Goal: Information Seeking & Learning: Check status

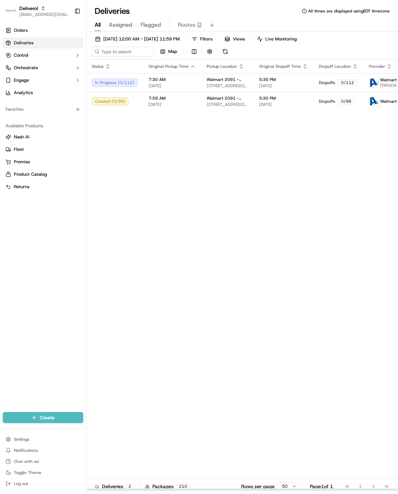
click at [183, 167] on div "Status Original Pickup Time Pickup Location Original Dropoff Time Dropoff Locat…" at bounding box center [283, 275] width 394 height 432
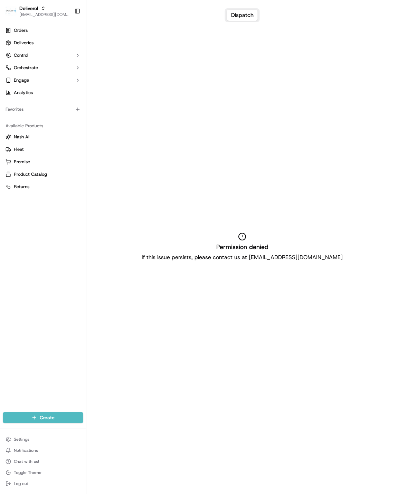
drag, startPoint x: 227, startPoint y: 122, endPoint x: 218, endPoint y: 112, distance: 13.2
click at [225, 120] on div "Permission denied If this issue persists, please contact us at [EMAIL_ADDRESS][…" at bounding box center [242, 247] width 312 height 494
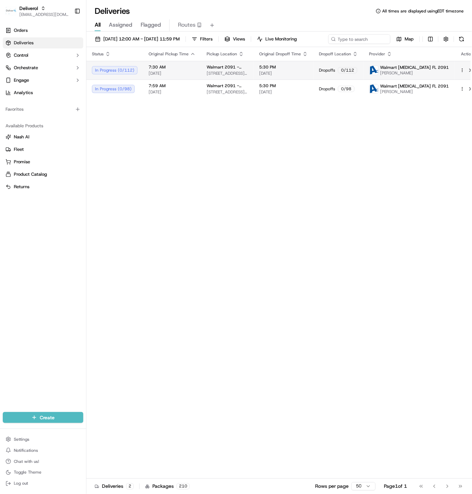
click at [398, 82] on html "Deliverol ali.jan@deliverol.com Toggle Sidebar Orders Deliveries Control Orches…" at bounding box center [236, 247] width 472 height 494
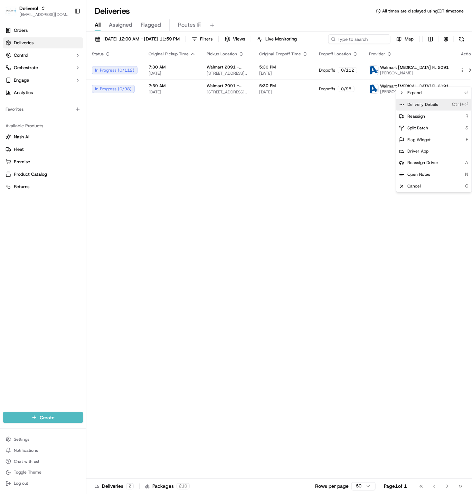
click at [398, 105] on span "Delivery Details" at bounding box center [423, 105] width 31 height 6
click at [283, 171] on html "Deliverol ali.jan@deliverol.com Toggle Sidebar Orders Deliveries Control Orches…" at bounding box center [236, 247] width 472 height 494
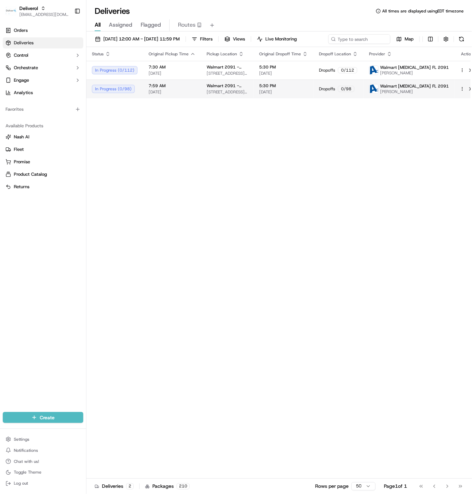
click at [398, 101] on html "Deliverol [EMAIL_ADDRESS][DOMAIN_NAME] Toggle Sidebar Orders Deliveries Control…" at bounding box center [236, 247] width 472 height 494
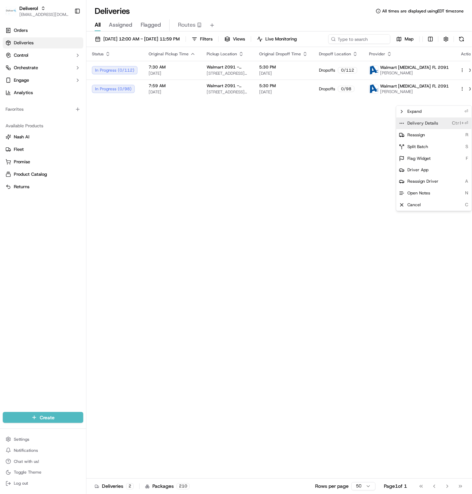
drag, startPoint x: 435, startPoint y: 121, endPoint x: 261, endPoint y: 170, distance: 180.6
click at [398, 121] on span "Delivery Details" at bounding box center [423, 124] width 31 height 6
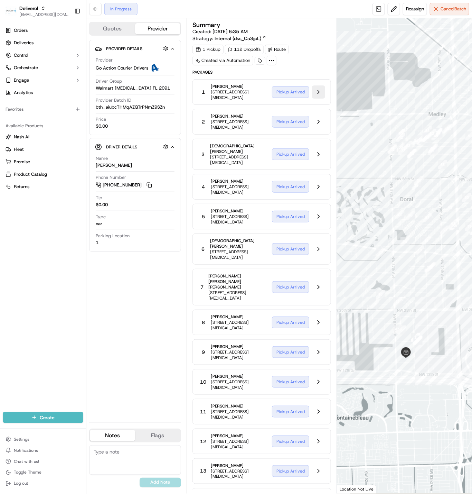
click at [325, 93] on button at bounding box center [318, 91] width 13 height 13
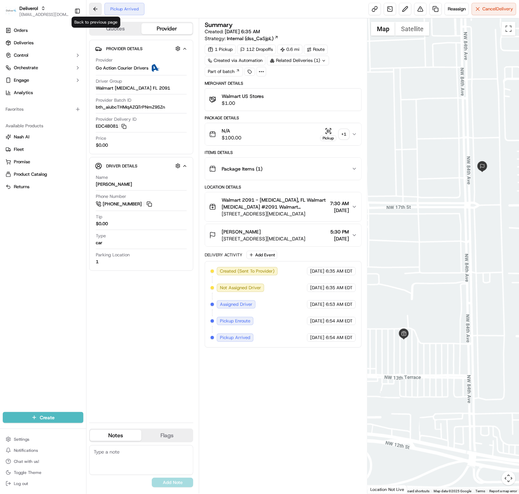
click at [92, 11] on button at bounding box center [95, 9] width 12 height 12
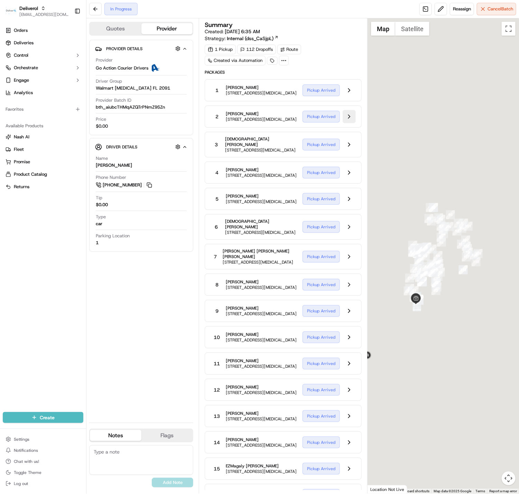
click at [350, 121] on button at bounding box center [349, 116] width 13 height 13
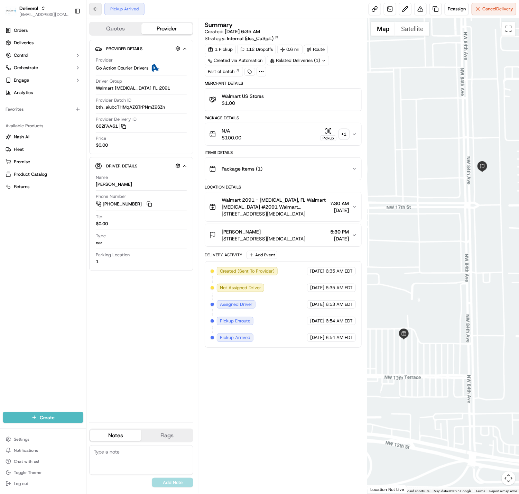
click at [93, 11] on button at bounding box center [95, 9] width 12 height 12
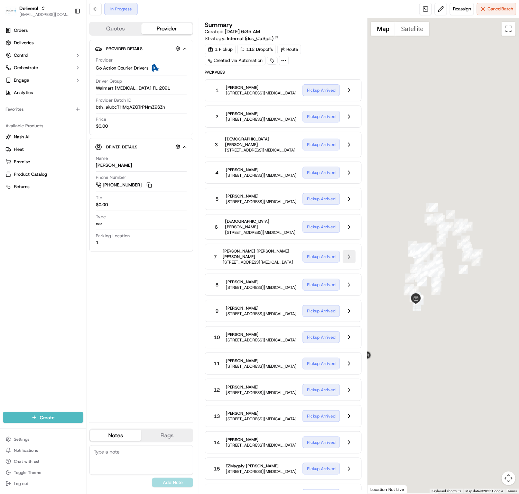
click at [345, 263] on button at bounding box center [349, 256] width 13 height 13
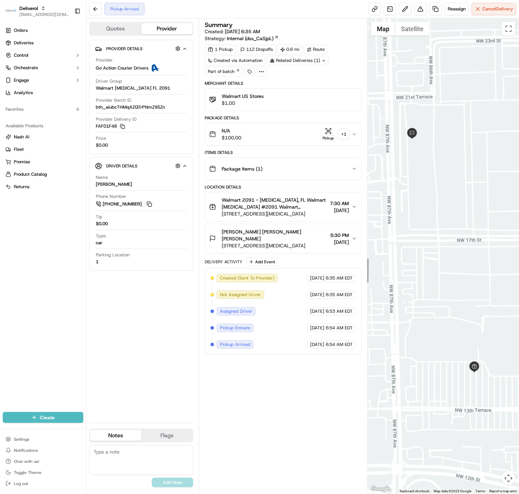
click at [316, 382] on div "Summary Created: 09/19/2025 6:35 AM Strategy: Internal (dss_CaSjpL) 1 Pickup 11…" at bounding box center [283, 256] width 157 height 468
drag, startPoint x: 325, startPoint y: 343, endPoint x: 353, endPoint y: 345, distance: 28.4
click at [353, 345] on div "09/19/2025 6:54 AM EDT" at bounding box center [331, 344] width 49 height 8
click at [327, 377] on div "Summary Created: 09/19/2025 6:35 AM Strategy: Internal (dss_CaSjpL) 1 Pickup 11…" at bounding box center [283, 256] width 157 height 468
click at [101, 8] on button at bounding box center [95, 9] width 12 height 12
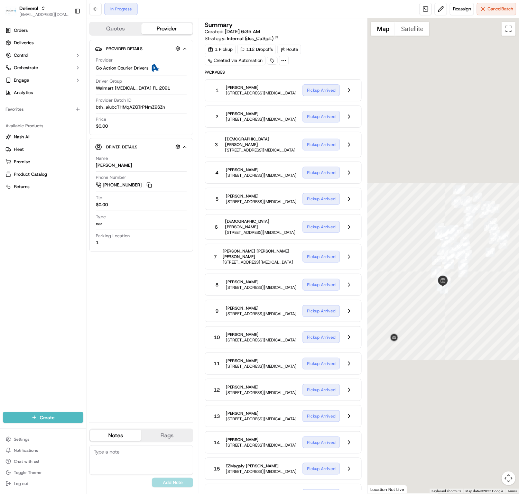
drag, startPoint x: 421, startPoint y: 338, endPoint x: 448, endPoint y: 320, distance: 32.8
click at [448, 320] on div at bounding box center [443, 255] width 151 height 475
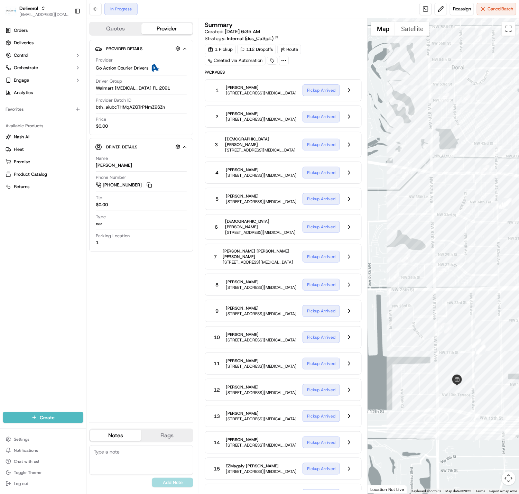
drag, startPoint x: 473, startPoint y: 326, endPoint x: 471, endPoint y: 290, distance: 35.3
click at [471, 290] on div at bounding box center [443, 255] width 151 height 475
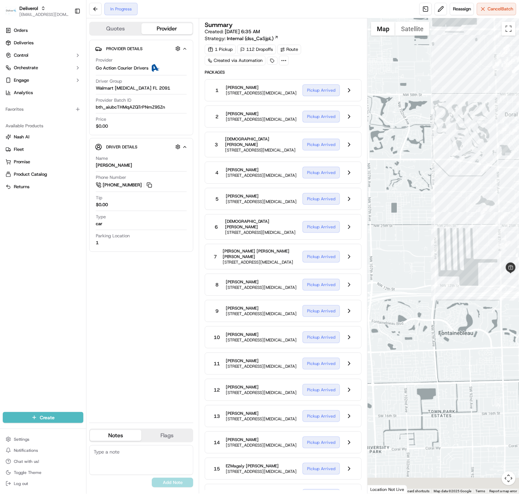
drag, startPoint x: 449, startPoint y: 349, endPoint x: 500, endPoint y: 283, distance: 83.5
click at [472, 283] on div at bounding box center [443, 255] width 151 height 475
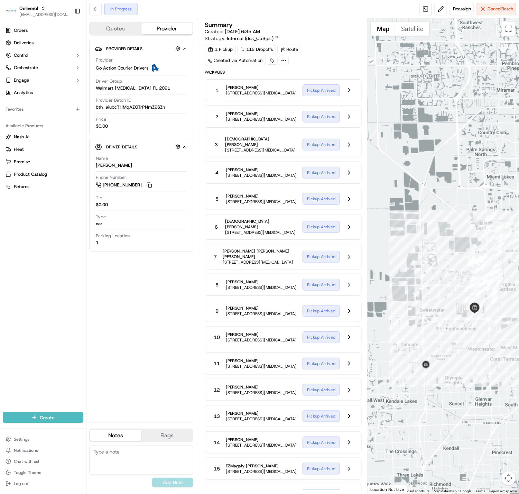
drag, startPoint x: 476, startPoint y: 305, endPoint x: 445, endPoint y: 324, distance: 35.4
click at [459, 335] on div at bounding box center [443, 255] width 151 height 475
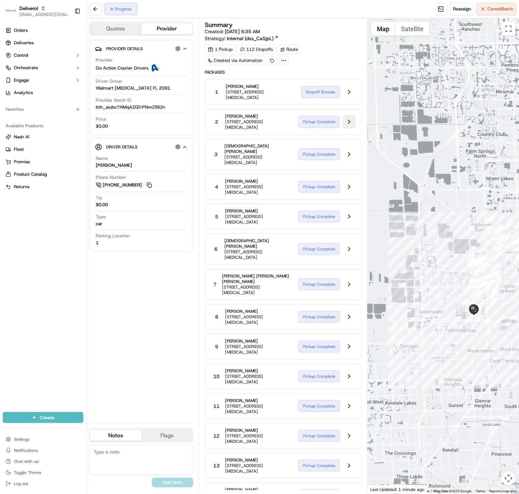
click at [349, 120] on button at bounding box center [349, 121] width 13 height 13
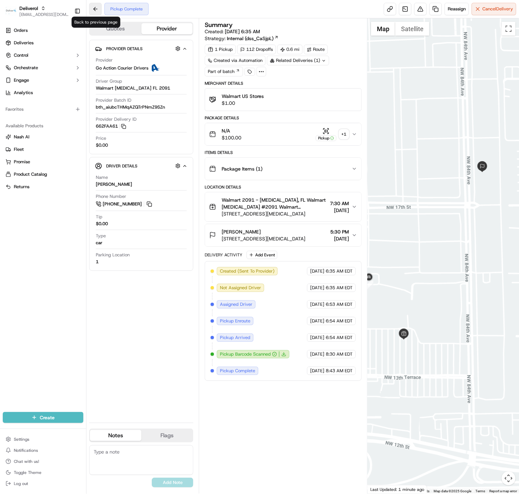
click at [100, 7] on button at bounding box center [95, 9] width 12 height 12
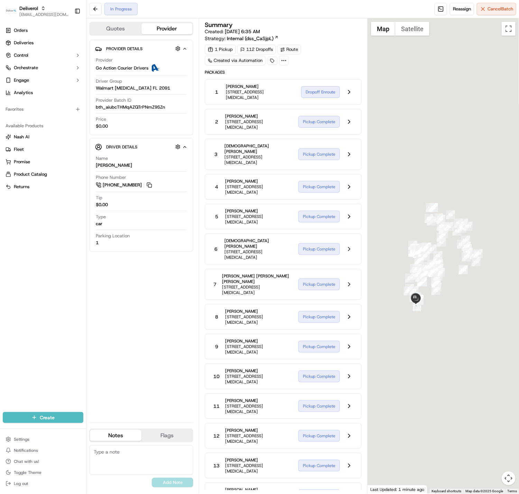
click at [352, 50] on div "1 Pickup 112 Dropoffs Route Created via Automation" at bounding box center [283, 55] width 157 height 21
click at [348, 151] on button at bounding box center [349, 154] width 13 height 13
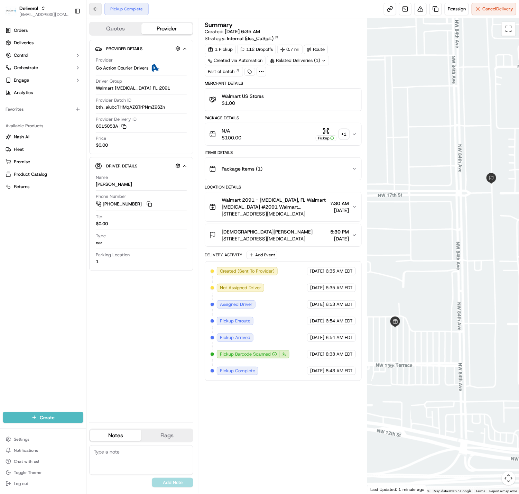
click at [99, 8] on button at bounding box center [95, 9] width 12 height 12
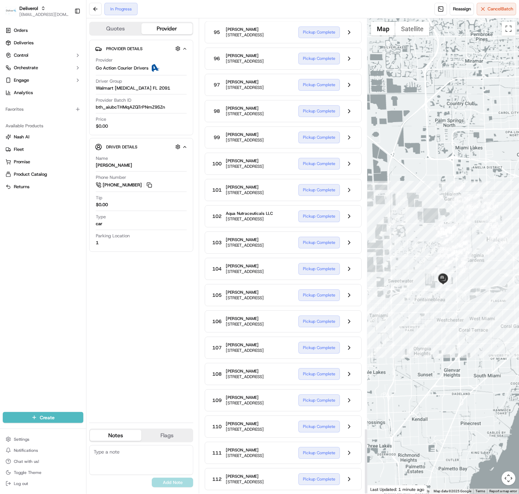
scroll to position [2991, 0]
click at [144, 305] on div "Provider Details Hidden ( 2 ) Provider Go Action Courier Drivers Driver Group W…" at bounding box center [141, 228] width 104 height 377
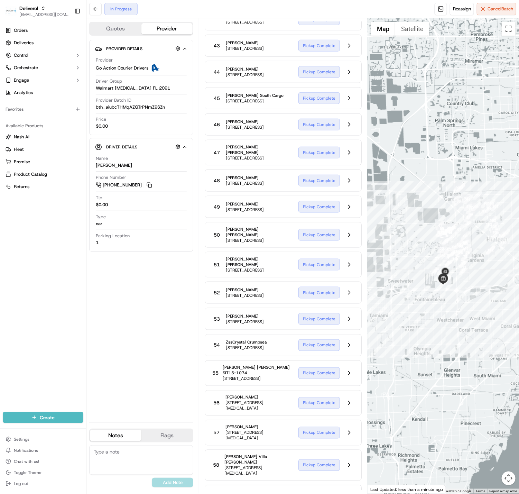
scroll to position [0, 0]
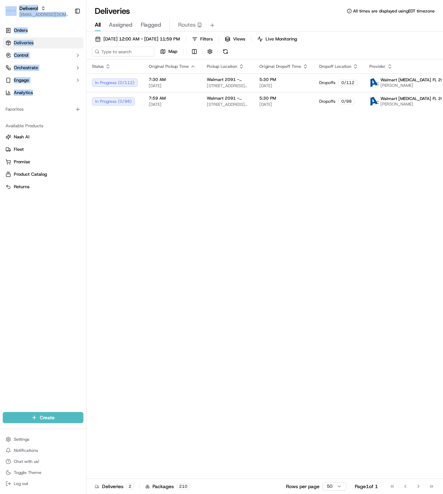
drag, startPoint x: 0, startPoint y: 107, endPoint x: -4, endPoint y: 106, distance: 3.9
click at [0, 106] on html "Deliverol ali.jan@deliverol.com Toggle Sidebar Orders Deliveries Control Orches…" at bounding box center [221, 247] width 443 height 494
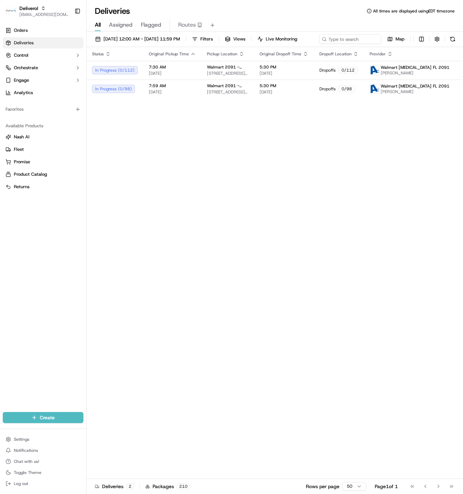
drag, startPoint x: 271, startPoint y: 203, endPoint x: 306, endPoint y: 203, distance: 35.3
click at [278, 203] on div "Status Original Pickup Time Pickup Location Original Dropoff Time Dropoff Locat…" at bounding box center [283, 263] width 394 height 432
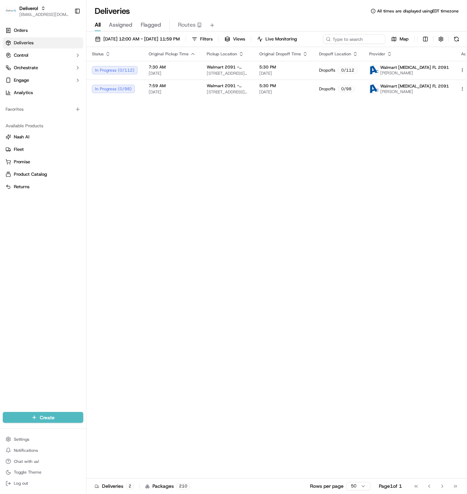
click at [402, 168] on div "Status Original Pickup Time Pickup Location Original Dropoff Time Dropoff Locat…" at bounding box center [283, 263] width 394 height 432
click at [254, 80] on td "Walmart 2091 - Doral, FL 8651 NW 13TH TER, DORAL, FL 33126, US" at bounding box center [227, 70] width 53 height 19
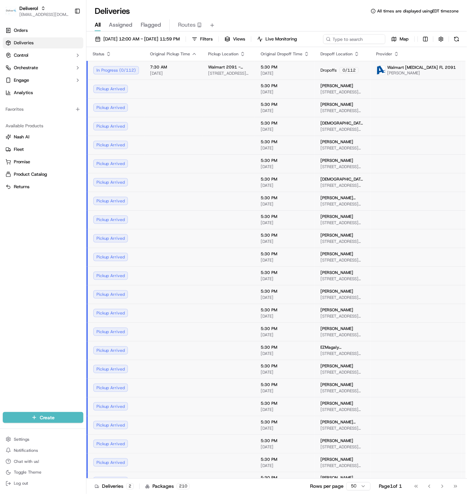
click at [348, 73] on div "0 / 112" at bounding box center [349, 70] width 19 height 6
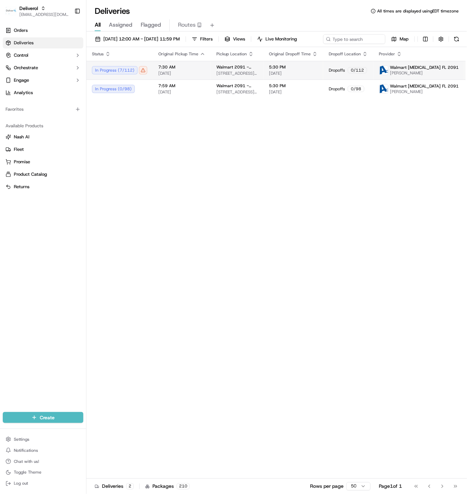
click at [141, 74] on div "In Progress ( 7 / 112 )" at bounding box center [119, 70] width 55 height 8
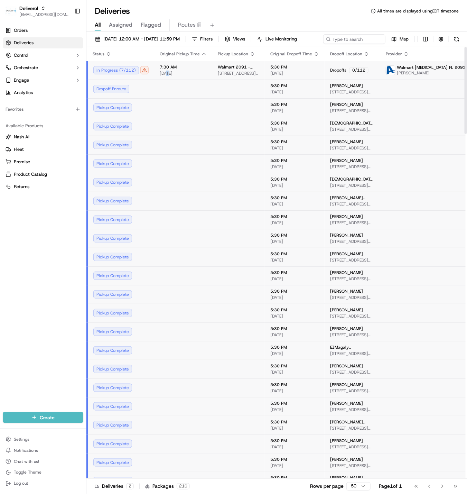
click at [169, 76] on span "[DATE]" at bounding box center [183, 74] width 47 height 6
click at [190, 70] on span "7:30 AM" at bounding box center [183, 67] width 47 height 6
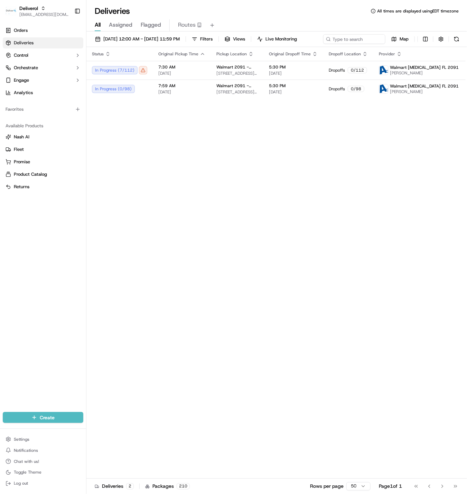
click at [174, 197] on div "Status Original Pickup Time Pickup Location Original Dropoff Time Dropoff Locat…" at bounding box center [288, 263] width 404 height 432
drag, startPoint x: 212, startPoint y: 165, endPoint x: 155, endPoint y: 117, distance: 74.6
click at [208, 159] on div "Status Original Pickup Time Pickup Location Original Dropoff Time Dropoff Locat…" at bounding box center [288, 263] width 404 height 432
click at [138, 74] on div "In Progress ( 7 / 112 )" at bounding box center [119, 70] width 55 height 8
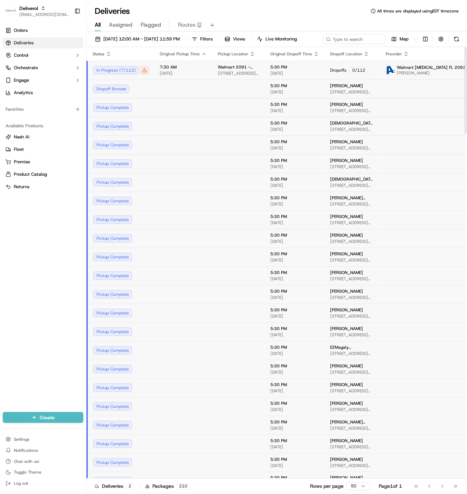
click at [135, 74] on div "In Progress ( 7 / 112 )" at bounding box center [120, 70] width 55 height 8
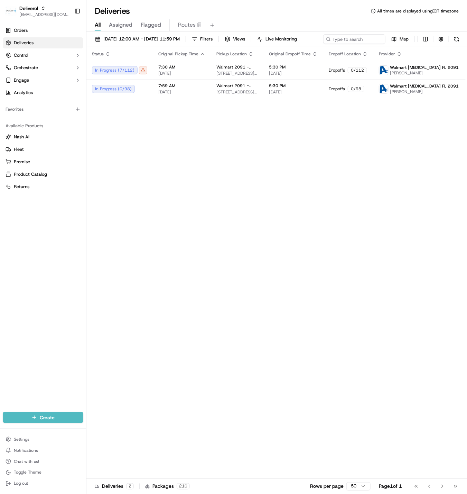
click at [317, 208] on div "Status Original Pickup Time Pickup Location Original Dropoff Time Dropoff Locat…" at bounding box center [288, 263] width 404 height 432
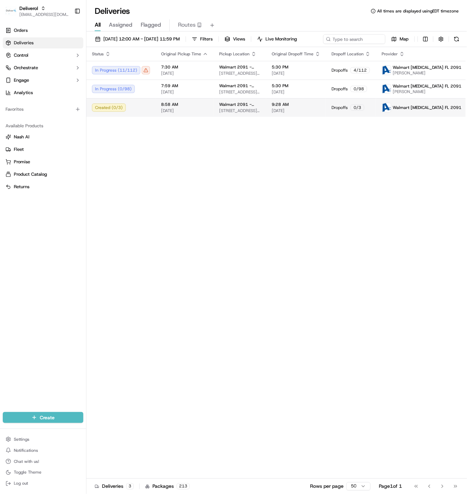
click at [238, 113] on span "8651 NW 13TH TER, DORAL, FL 33126, US" at bounding box center [239, 111] width 41 height 6
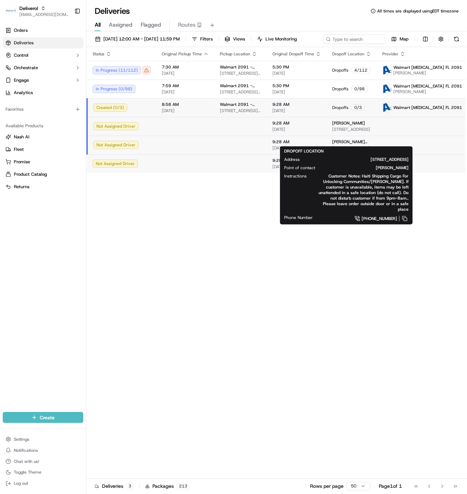
copy span "[PERSON_NAME]"
drag, startPoint x: 325, startPoint y: 136, endPoint x: 354, endPoint y: 134, distance: 29.5
click at [354, 134] on td "Julia Holmertz 5419 NW 72nd Ave, Miami, FL 33166, US" at bounding box center [352, 126] width 50 height 19
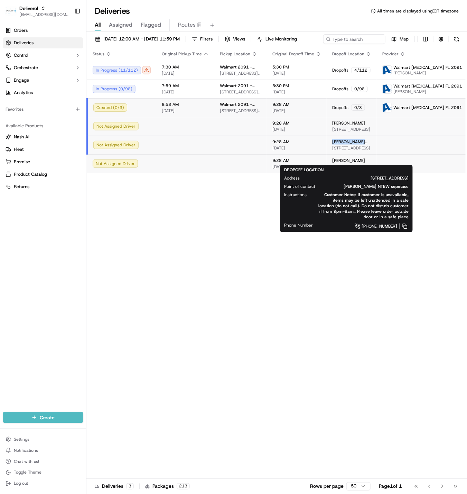
copy span "teresa sepeta"
drag, startPoint x: 324, startPoint y: 154, endPoint x: 352, endPoint y: 154, distance: 27.7
click at [352, 154] on td "teresa sepetauc NTBW sepetauc 7249 NW 33rd St, NTBW-1506, Miami, FL 33122, US" at bounding box center [352, 145] width 50 height 19
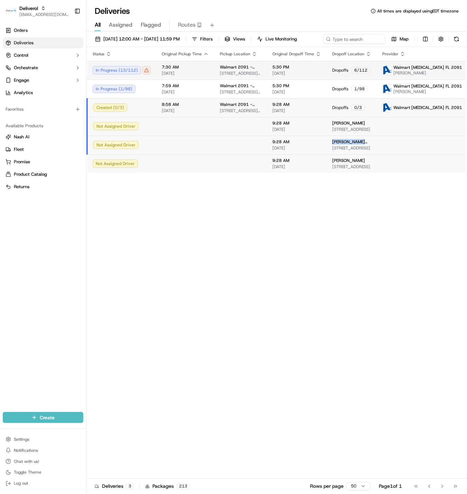
click at [158, 80] on td "7:30 AM 09/19/2025" at bounding box center [185, 70] width 58 height 19
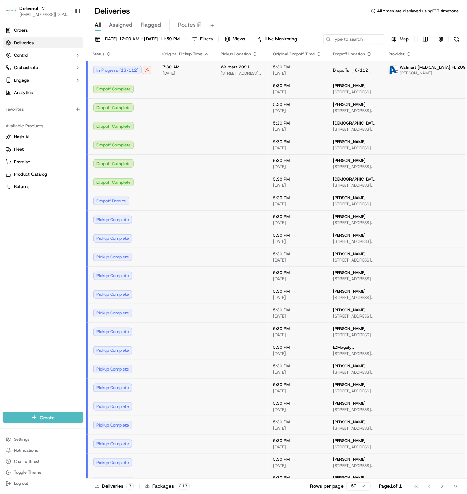
click at [158, 80] on td "7:30 AM 09/19/2025" at bounding box center [186, 70] width 58 height 19
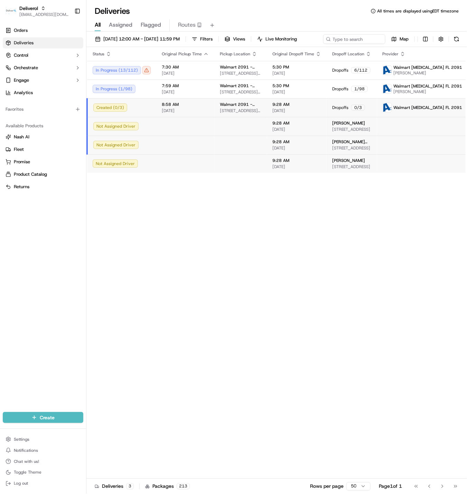
click at [163, 111] on td "8:58 AM 09/19/2025" at bounding box center [185, 107] width 58 height 19
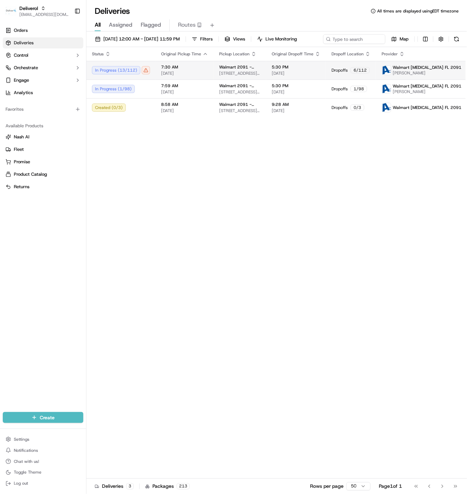
click at [177, 70] on span "7:30 AM" at bounding box center [184, 67] width 47 height 6
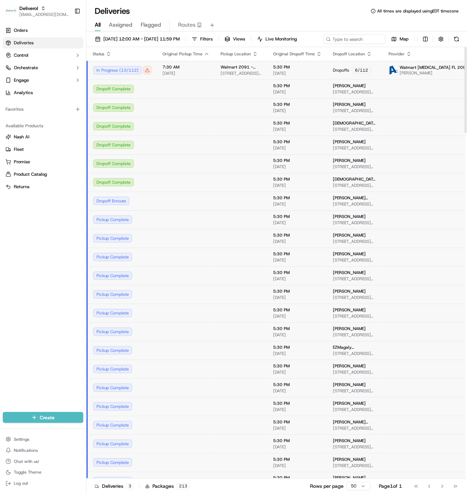
click at [119, 93] on div "Dropoff Complete" at bounding box center [122, 89] width 58 height 8
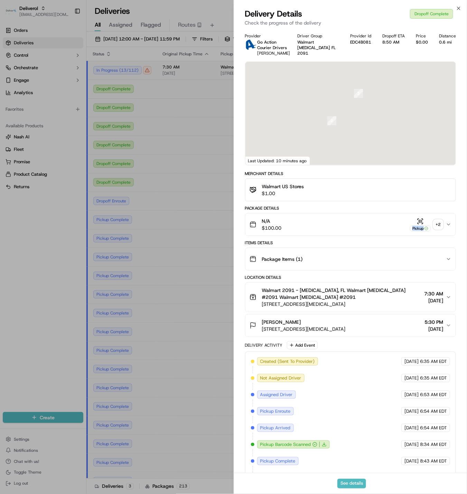
click at [431, 219] on button "Pickup + 2" at bounding box center [426, 224] width 33 height 13
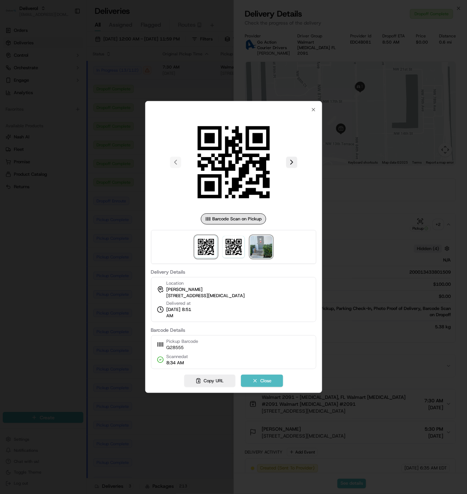
click at [267, 243] on img at bounding box center [261, 247] width 22 height 22
click at [340, 88] on div at bounding box center [233, 247] width 467 height 494
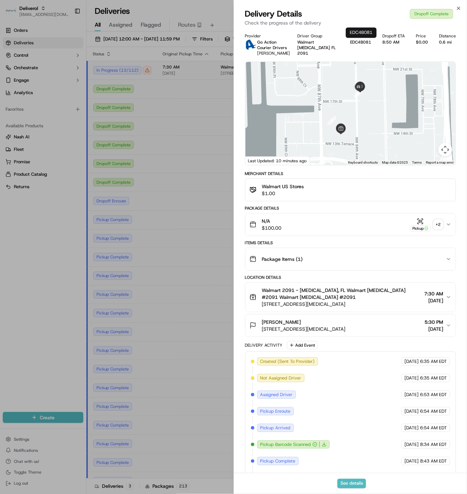
click at [443, 4] on div "Close Delivery Details Dropoff Complete Check the progress of the delivery Prov…" at bounding box center [351, 247] width 234 height 494
click at [443, 9] on icon "button" at bounding box center [459, 8] width 3 height 3
click at [128, 112] on div "Dropoff Complete" at bounding box center [122, 107] width 58 height 8
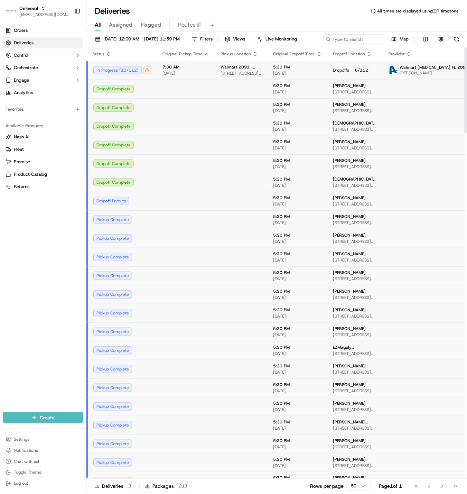
click at [127, 112] on div "Dropoff Complete" at bounding box center [122, 107] width 58 height 8
click at [119, 112] on div "Dropoff Complete" at bounding box center [122, 107] width 58 height 8
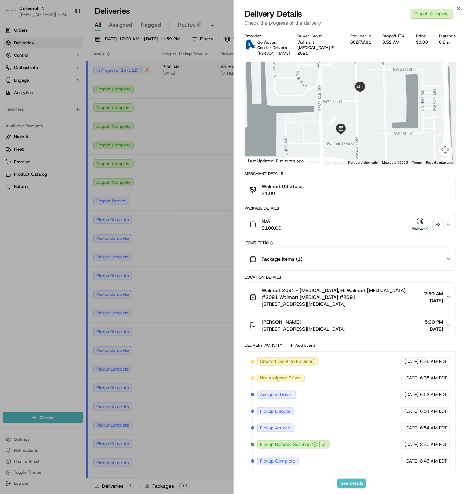
click at [417, 224] on icon "button" at bounding box center [420, 221] width 7 height 7
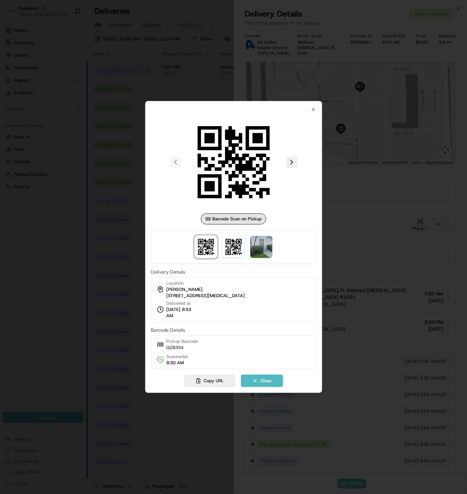
drag, startPoint x: 273, startPoint y: 246, endPoint x: 250, endPoint y: 250, distance: 22.9
click at [272, 247] on div at bounding box center [233, 247] width 165 height 34
click at [250, 250] on img at bounding box center [261, 247] width 22 height 22
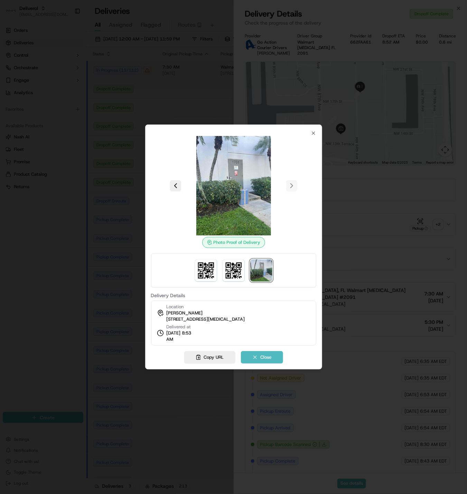
click at [364, 187] on div at bounding box center [233, 247] width 467 height 494
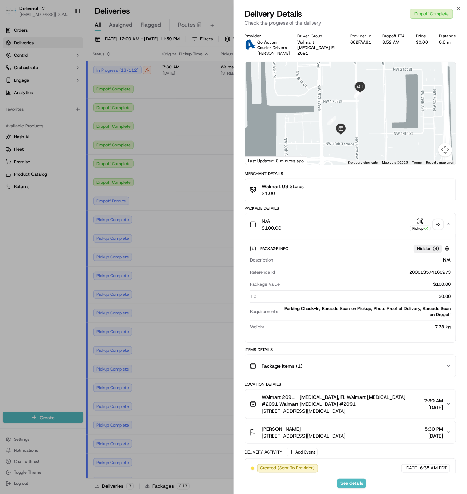
click at [443, 9] on div at bounding box center [233, 247] width 467 height 494
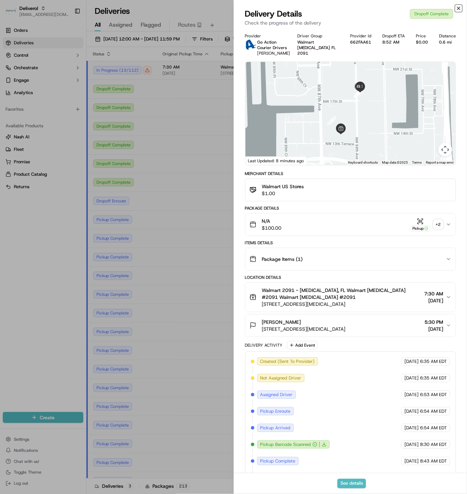
click at [443, 7] on icon "button" at bounding box center [459, 8] width 3 height 3
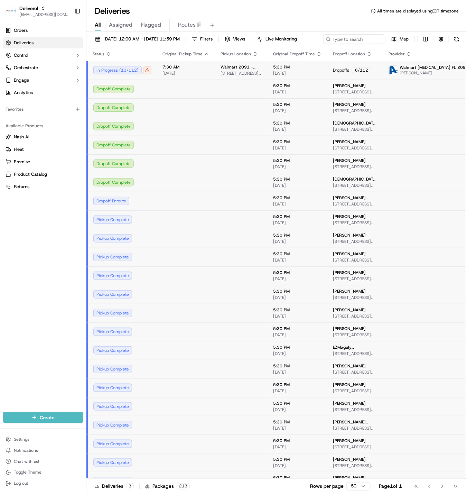
click at [135, 149] on div "Dropoff Complete" at bounding box center [122, 145] width 58 height 8
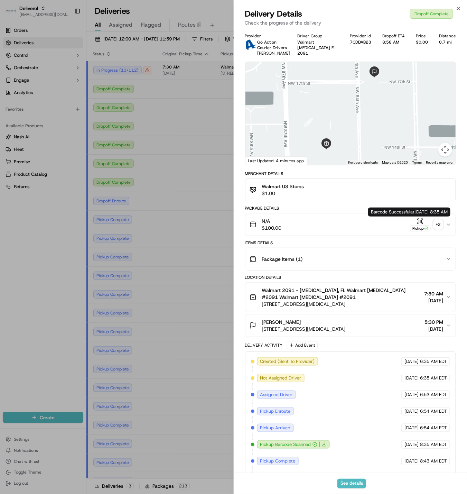
click at [422, 223] on icon "button" at bounding box center [420, 221] width 7 height 7
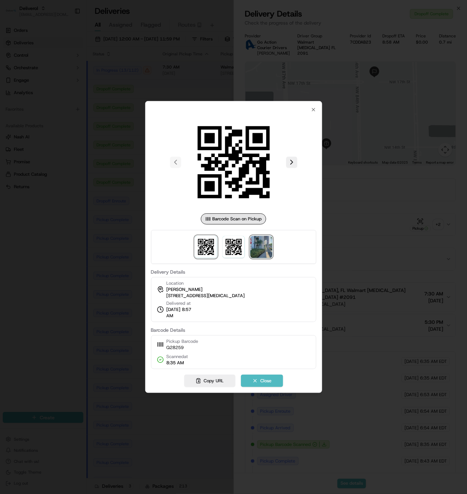
click at [255, 248] on img at bounding box center [261, 247] width 22 height 22
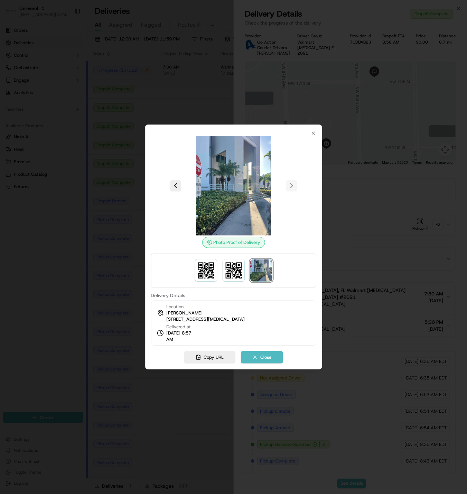
click at [352, 104] on div at bounding box center [233, 247] width 467 height 494
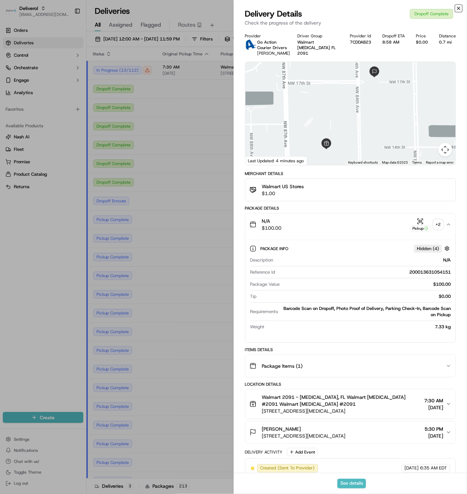
click at [443, 8] on icon "button" at bounding box center [459, 9] width 6 height 6
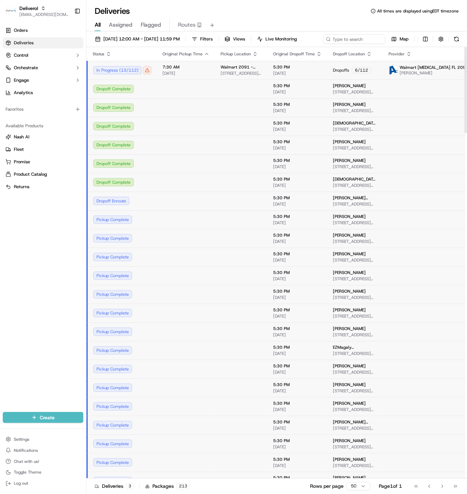
click at [127, 186] on div "Dropoff Complete" at bounding box center [122, 182] width 58 height 8
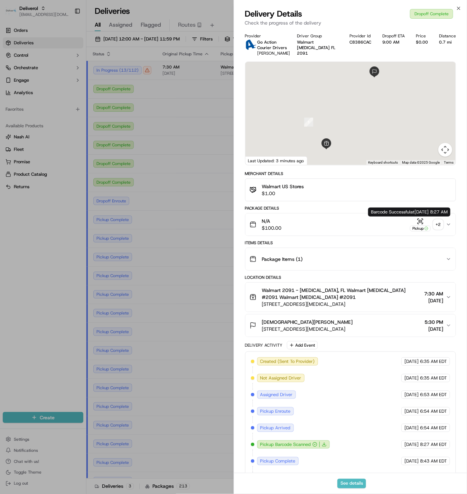
click at [421, 224] on icon "button" at bounding box center [420, 221] width 7 height 7
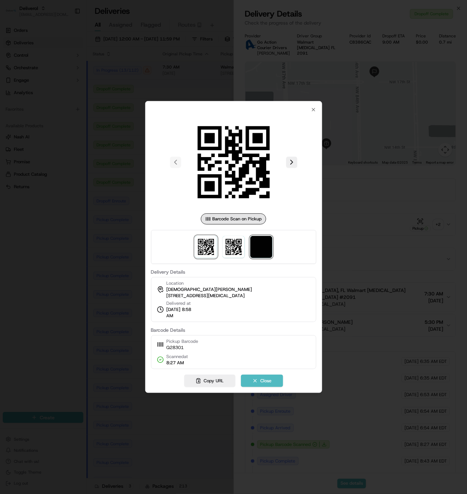
click at [256, 250] on img at bounding box center [261, 247] width 22 height 22
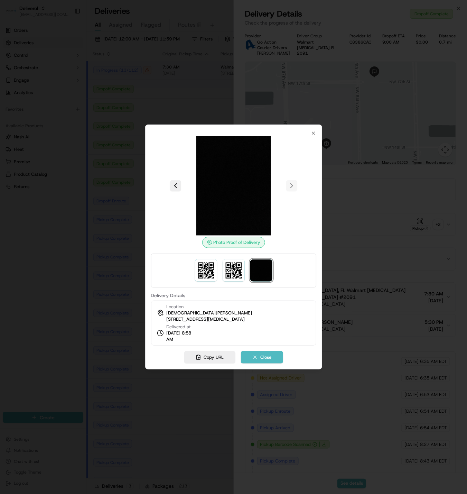
click at [300, 241] on div "Photo Proof of Delivery" at bounding box center [233, 192] width 165 height 112
drag, startPoint x: 389, startPoint y: 229, endPoint x: 398, endPoint y: 223, distance: 9.8
click at [390, 228] on div at bounding box center [233, 247] width 467 height 494
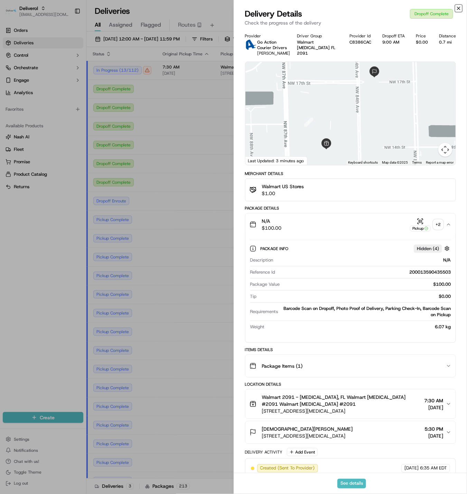
click at [443, 7] on icon "button" at bounding box center [459, 9] width 6 height 6
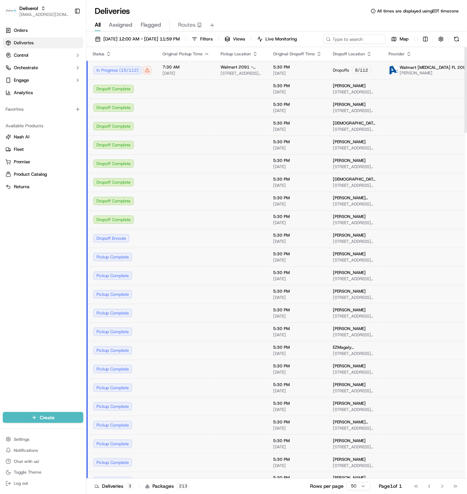
click at [107, 224] on div "Dropoff Complete" at bounding box center [122, 219] width 58 height 8
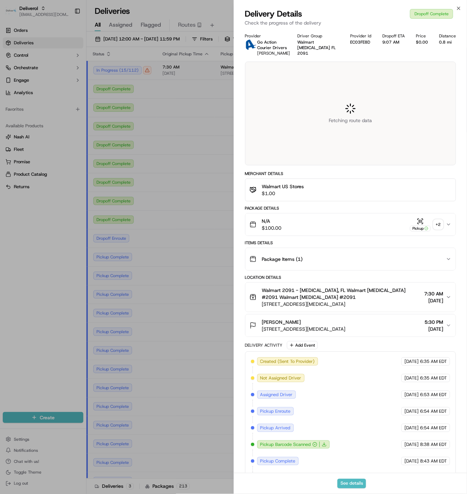
click at [415, 222] on div "Pickup" at bounding box center [420, 224] width 21 height 13
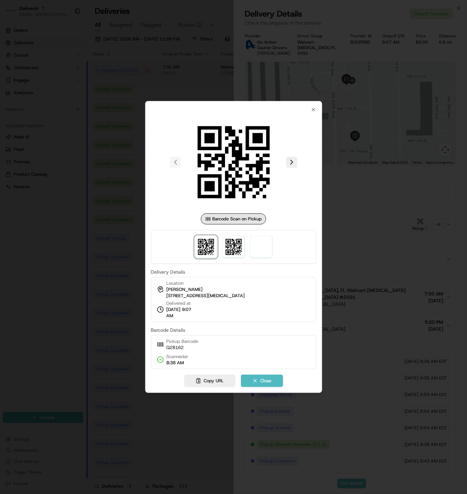
click at [250, 237] on div at bounding box center [233, 247] width 165 height 34
click at [259, 243] on span at bounding box center [261, 247] width 22 height 22
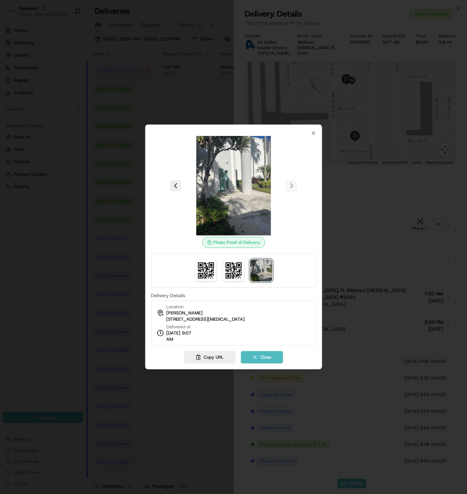
click at [427, 219] on div at bounding box center [233, 247] width 467 height 494
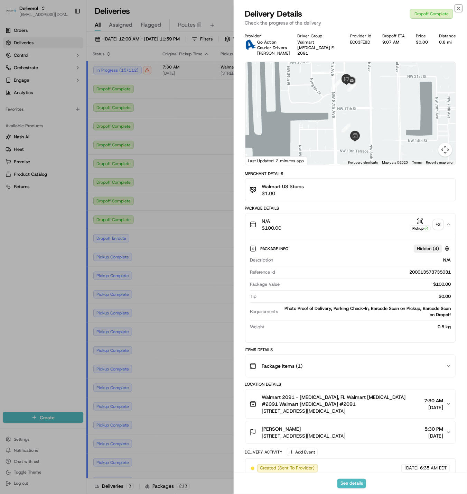
click at [443, 7] on icon "button" at bounding box center [459, 9] width 6 height 6
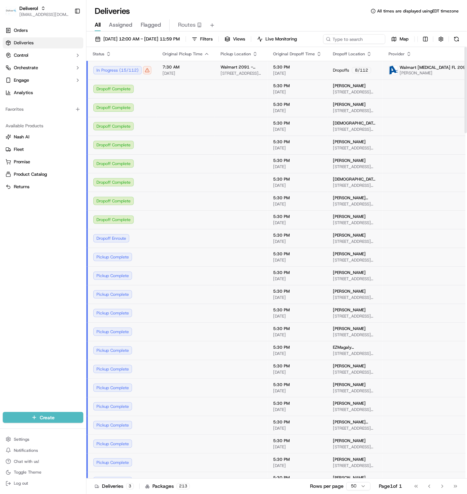
click at [224, 61] on th "Pickup Location" at bounding box center [241, 54] width 53 height 14
click at [224, 70] on span "Walmart 2091 - Doral, FL" at bounding box center [241, 67] width 41 height 6
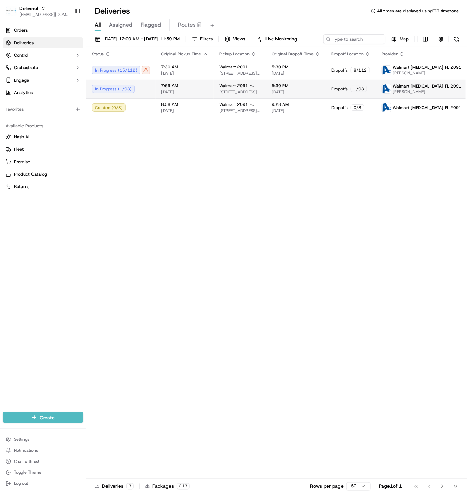
click at [196, 95] on div "7:59 AM 09/19/2025" at bounding box center [184, 89] width 47 height 12
drag, startPoint x: 222, startPoint y: 232, endPoint x: 222, endPoint y: 217, distance: 15.2
click at [223, 230] on div "Status Original Pickup Time Pickup Location Original Dropoff Time Dropoff Locat…" at bounding box center [289, 263] width 406 height 432
click at [200, 89] on span "7:59 AM" at bounding box center [184, 86] width 47 height 6
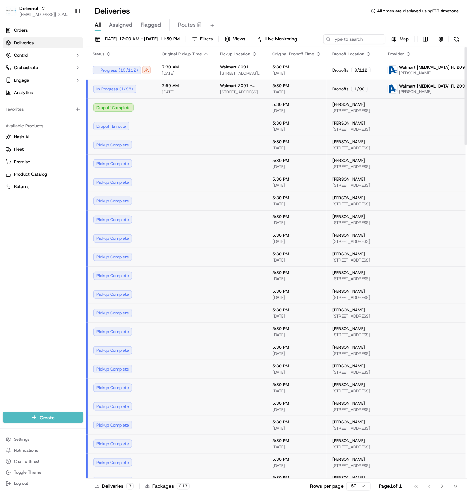
click at [117, 112] on div "Dropoff Complete" at bounding box center [121, 107] width 57 height 8
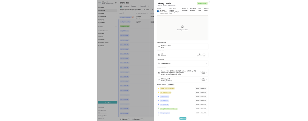
scroll to position [80, 0]
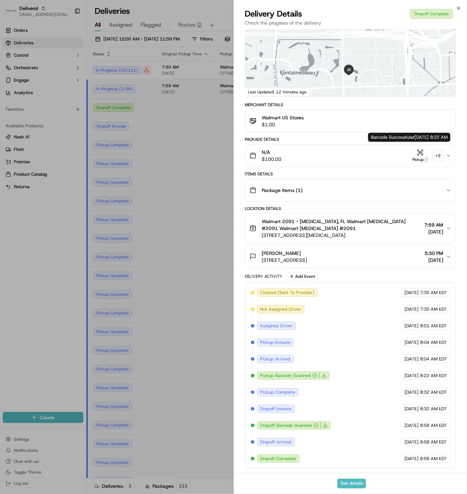
click at [423, 149] on icon "button" at bounding box center [420, 152] width 7 height 7
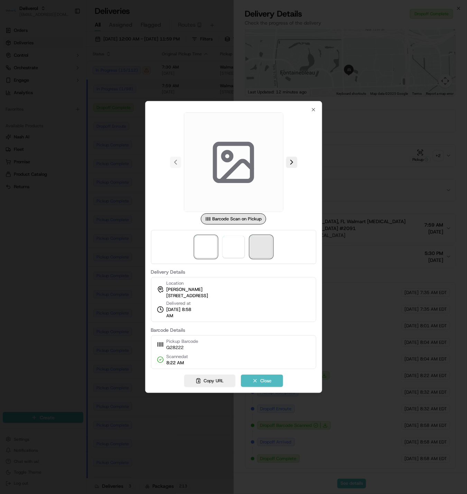
click at [266, 247] on span at bounding box center [261, 247] width 22 height 22
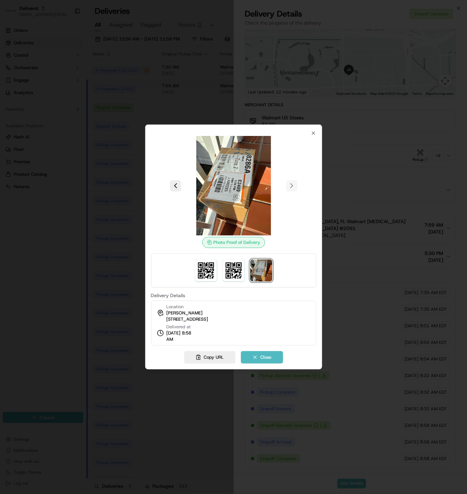
click at [211, 83] on div at bounding box center [233, 247] width 467 height 494
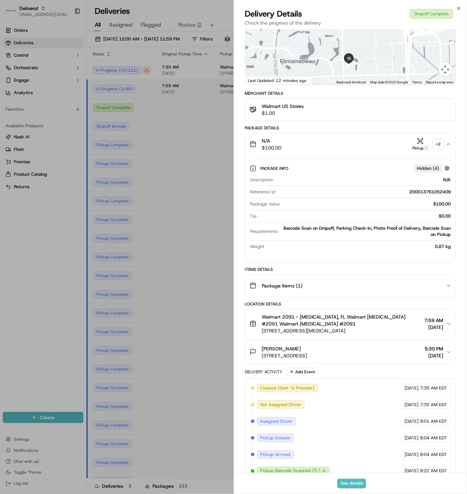
click at [237, 171] on div "Provider Go Action Courier Drivers Jennifer Gonzalez Driver Group Walmart Doral…" at bounding box center [350, 258] width 233 height 619
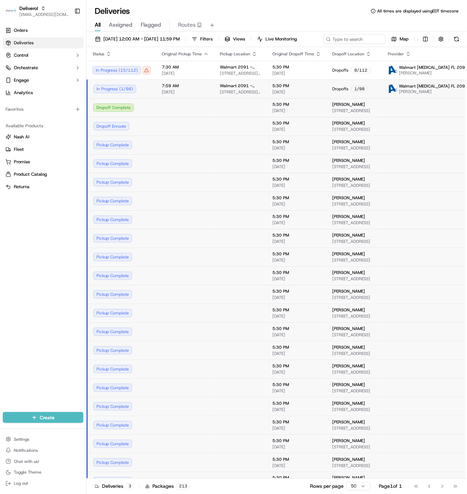
click at [214, 98] on td "Walmart 2091 - Doral, FL 8651 NW 13TH TER, DORAL, FL 33126, US" at bounding box center [240, 89] width 53 height 19
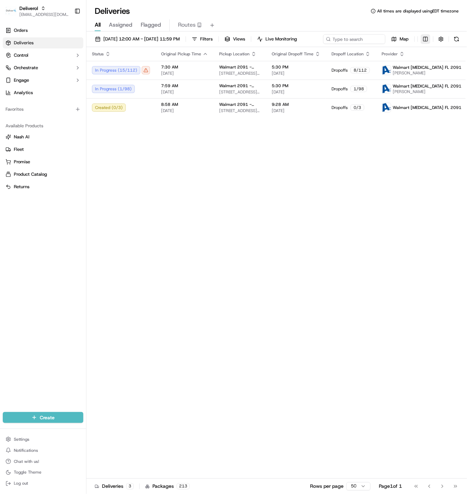
click at [193, 53] on html "Deliverol ali.jan@deliverol.com Toggle Sidebar Orders Deliveries Control Orches…" at bounding box center [233, 247] width 467 height 494
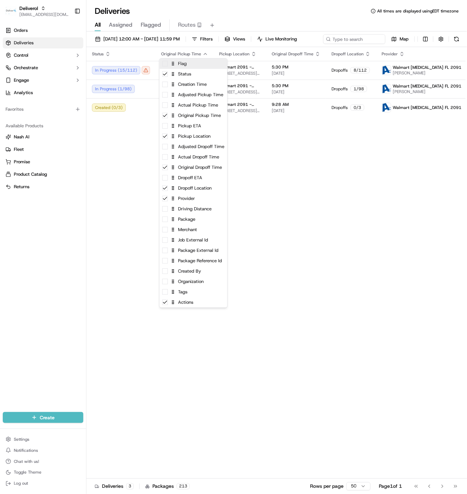
click at [177, 66] on div "Flag" at bounding box center [194, 63] width 68 height 10
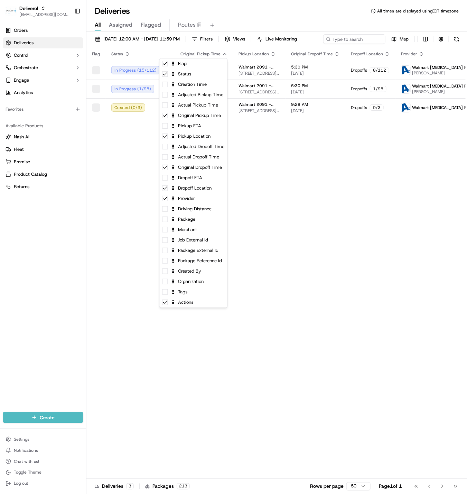
click at [274, 195] on html "Deliverol ali.jan@deliverol.com Toggle Sidebar Orders Deliveries Control Orches…" at bounding box center [233, 247] width 467 height 494
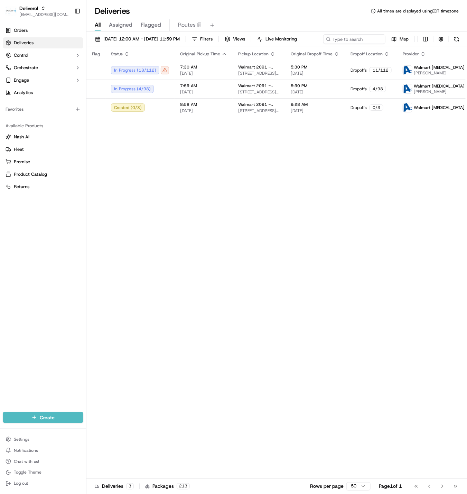
click at [194, 209] on div "Flag Status Original Pickup Time Pickup Location Original Dropoff Time Dropoff …" at bounding box center [299, 263] width 427 height 432
click at [403, 178] on div "Flag Status Original Pickup Time Pickup Location Original Dropoff Time Dropoff …" at bounding box center [299, 263] width 427 height 432
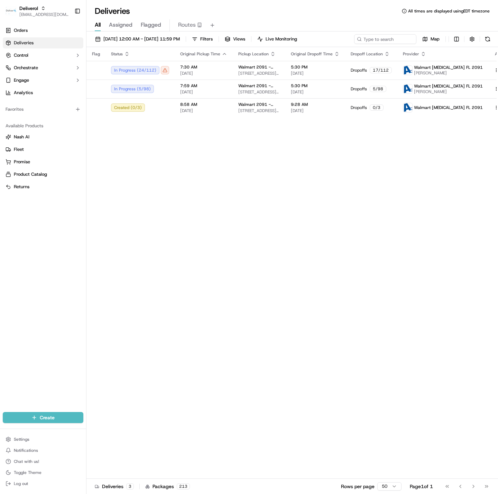
click at [7, 236] on div "Orders Deliveries Control Orchestrate Engage Analytics Favorites Available Prod…" at bounding box center [43, 214] width 86 height 384
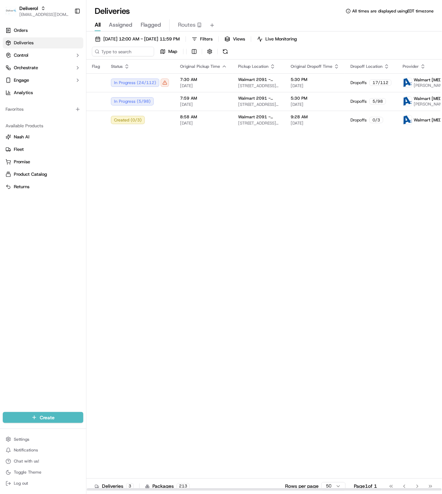
click at [400, 155] on div "Flag Status Original Pickup Time Pickup Location Original Dropoff Time Dropoff …" at bounding box center [299, 275] width 427 height 432
click at [350, 187] on div "Flag Status Original Pickup Time Pickup Location Original Dropoff Time Dropoff …" at bounding box center [299, 275] width 427 height 432
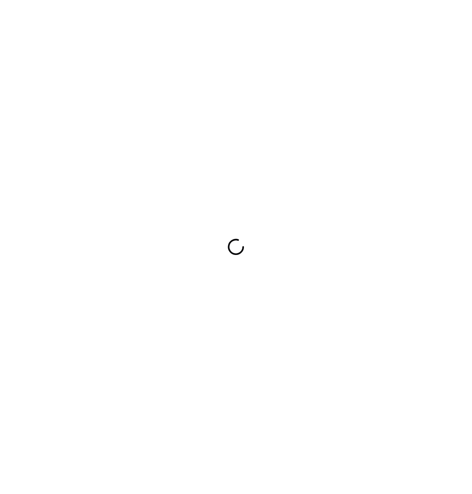
drag, startPoint x: 172, startPoint y: 111, endPoint x: 103, endPoint y: 67, distance: 81.9
click at [174, 110] on div at bounding box center [236, 247] width 472 height 494
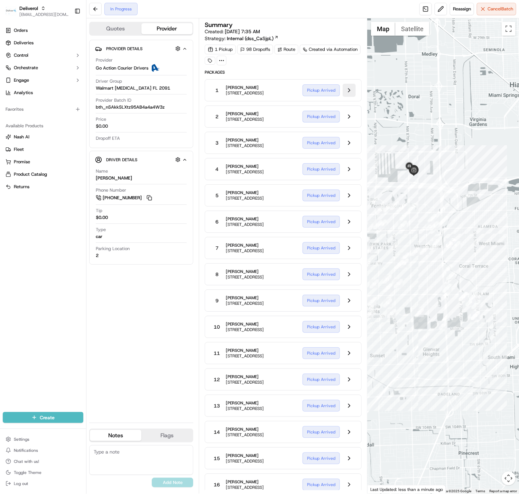
click at [353, 95] on button at bounding box center [349, 90] width 13 height 13
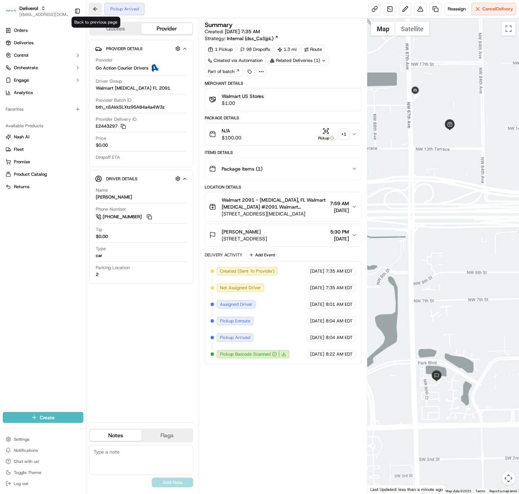
click at [91, 7] on button at bounding box center [95, 9] width 12 height 12
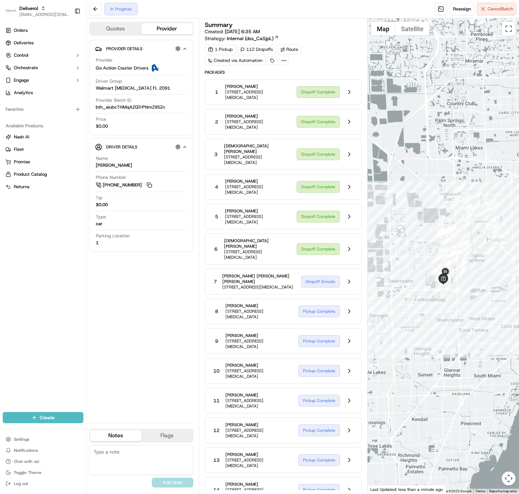
click at [343, 92] on button at bounding box center [349, 91] width 13 height 13
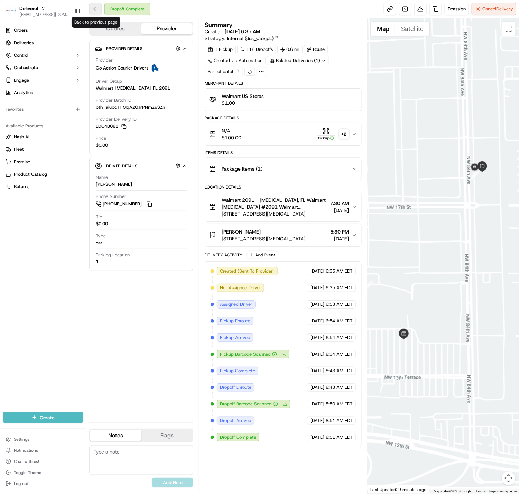
click at [93, 10] on button at bounding box center [95, 9] width 12 height 12
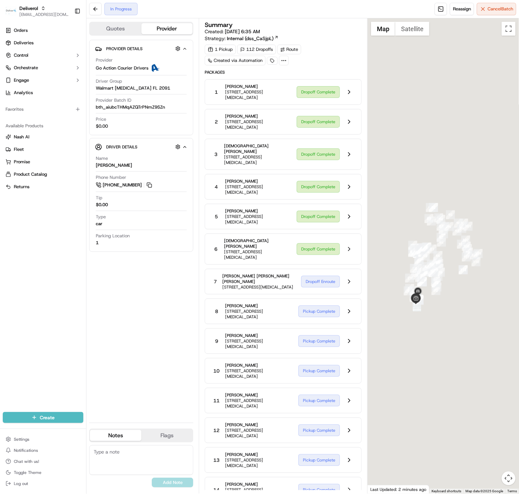
click at [331, 95] on div "Dropoff Complete" at bounding box center [326, 91] width 59 height 13
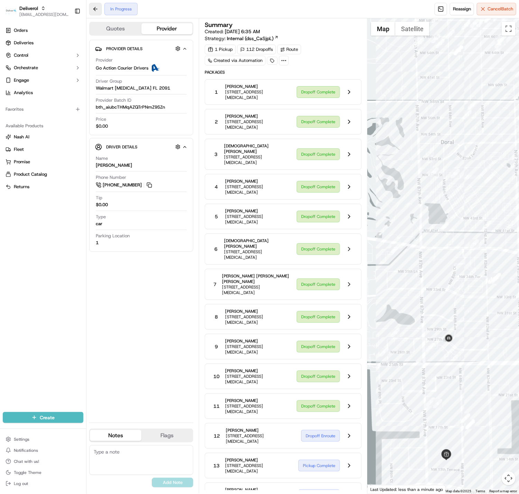
click at [90, 10] on button at bounding box center [95, 9] width 12 height 12
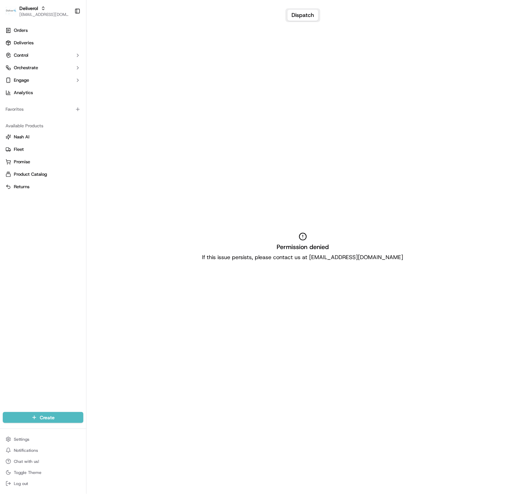
click at [279, 87] on div "Permission denied If this issue persists, please contact us at support@usenash.…" at bounding box center [302, 247] width 433 height 494
click at [32, 79] on button "Engage" at bounding box center [43, 80] width 81 height 11
click at [40, 91] on span "Tracking Customization" at bounding box center [38, 91] width 48 height 6
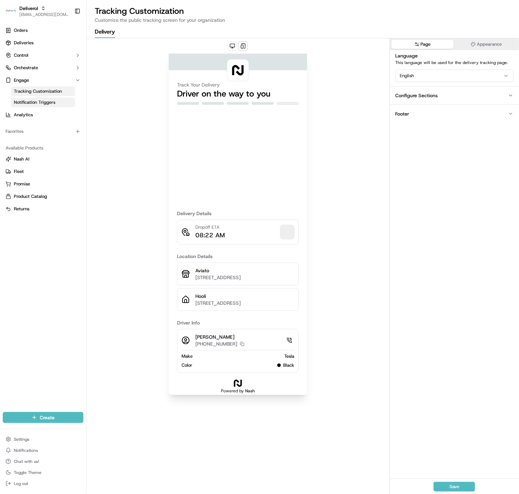
click at [43, 99] on span "Notification Triggers" at bounding box center [34, 102] width 41 height 6
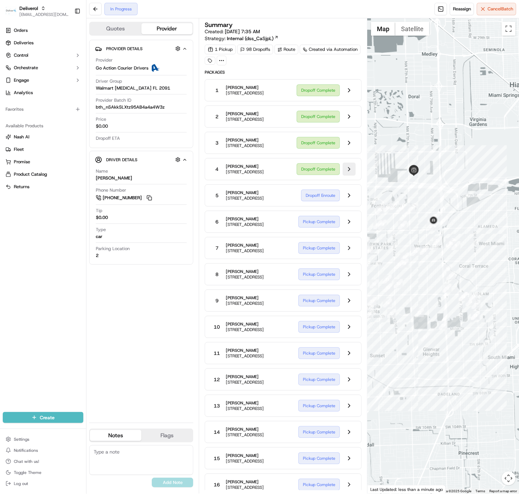
click at [345, 176] on button at bounding box center [349, 169] width 13 height 13
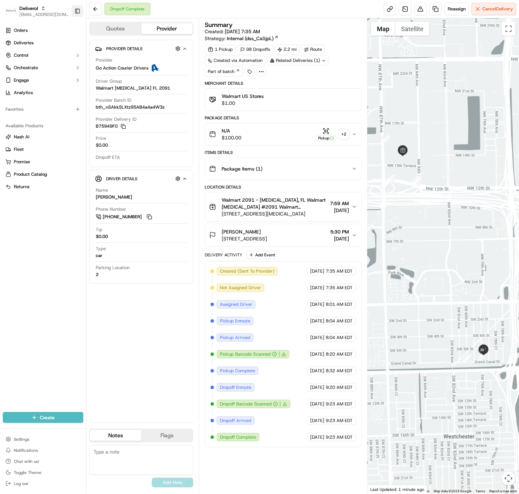
drag, startPoint x: 100, startPoint y: 10, endPoint x: 79, endPoint y: 10, distance: 20.7
click at [98, 10] on button at bounding box center [95, 9] width 12 height 12
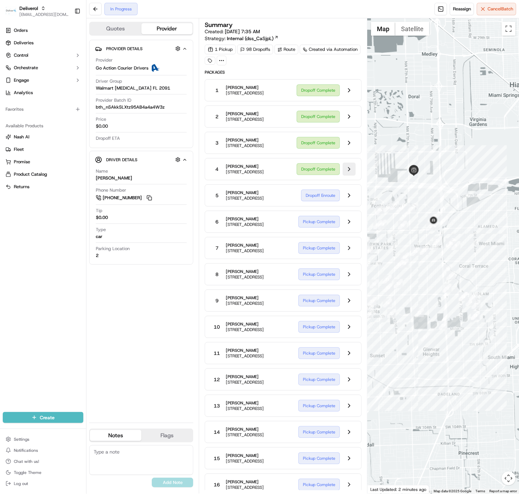
click at [350, 176] on button at bounding box center [349, 169] width 13 height 13
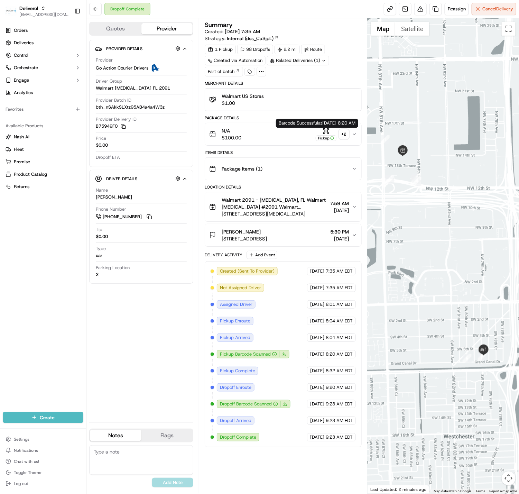
click at [323, 133] on icon "button" at bounding box center [326, 131] width 7 height 7
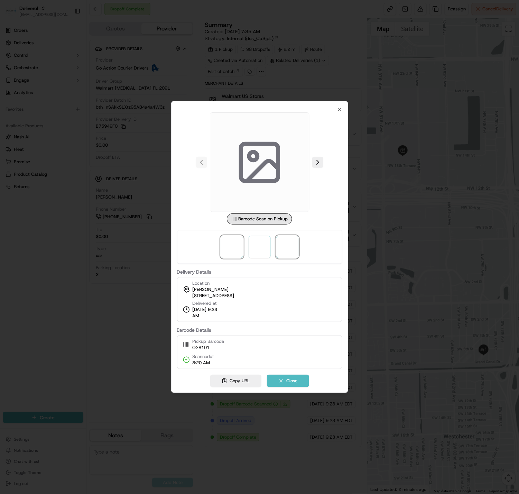
click at [286, 247] on span at bounding box center [287, 247] width 22 height 22
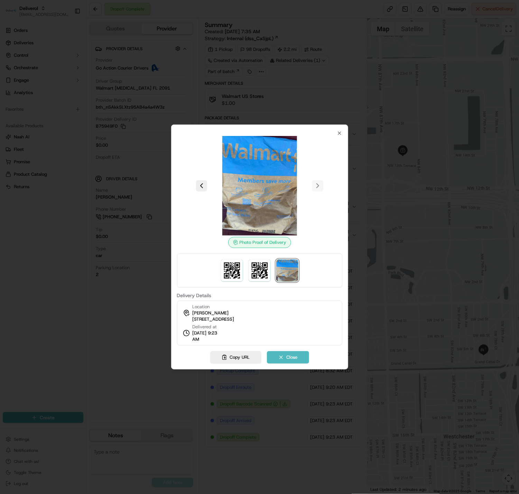
click at [324, 83] on div at bounding box center [259, 247] width 519 height 494
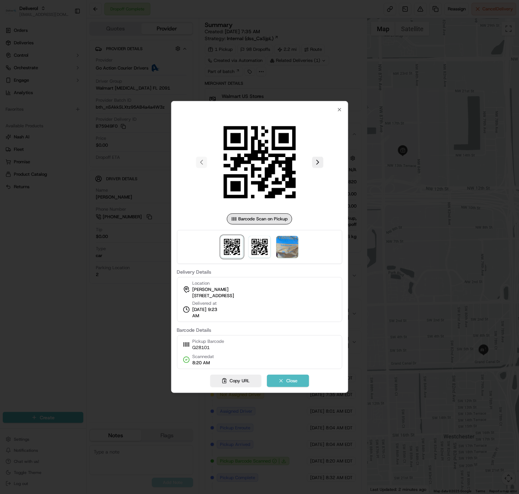
click at [100, 18] on div "Dropoff Complete Reassign Cancel Delivery" at bounding box center [302, 9] width 433 height 18
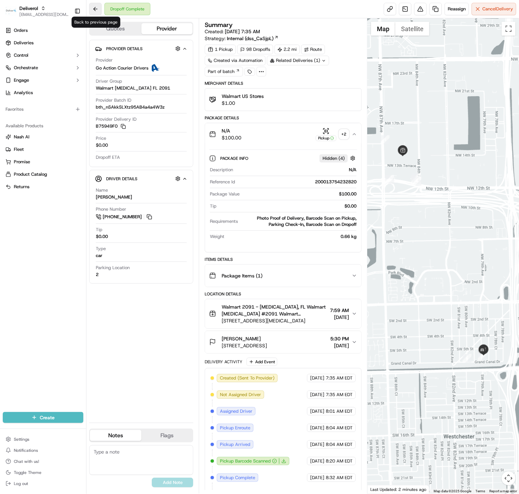
click at [94, 8] on button at bounding box center [95, 9] width 12 height 12
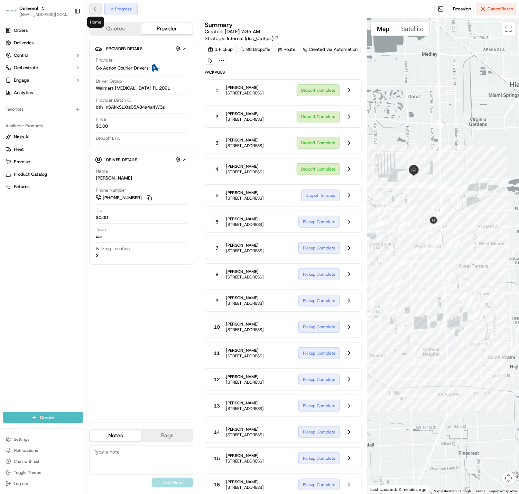
click at [98, 4] on button at bounding box center [95, 9] width 12 height 12
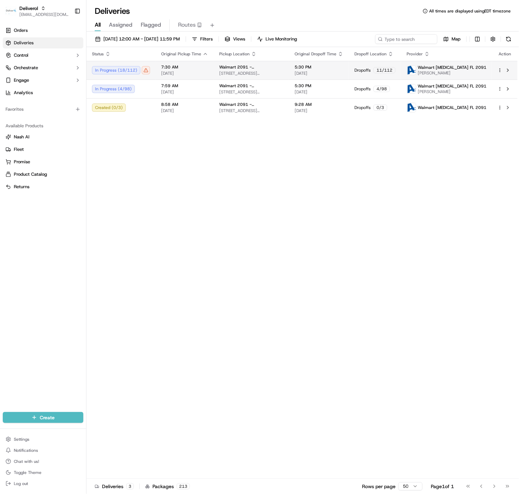
click at [501, 74] on div at bounding box center [505, 70] width 15 height 8
click at [499, 63] on td at bounding box center [505, 70] width 26 height 19
click at [499, 68] on html "Deliverol [EMAIL_ADDRESS][DOMAIN_NAME] Toggle Sidebar Orders Deliveries Control…" at bounding box center [259, 247] width 519 height 494
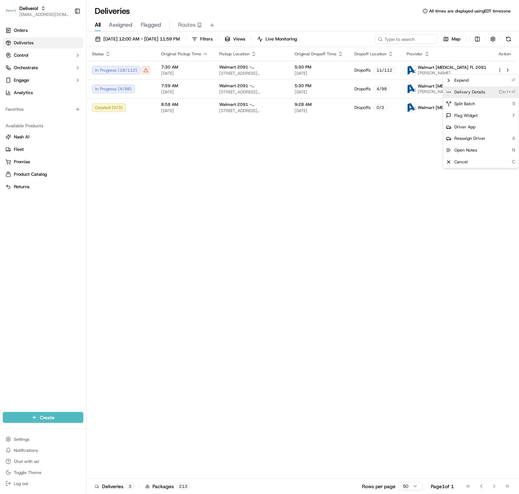
click at [458, 91] on span "Delivery Details" at bounding box center [469, 93] width 31 height 6
click at [285, 171] on html "Deliverol ali.jan@deliverol.com Toggle Sidebar Orders Deliveries Control Orches…" at bounding box center [259, 247] width 519 height 494
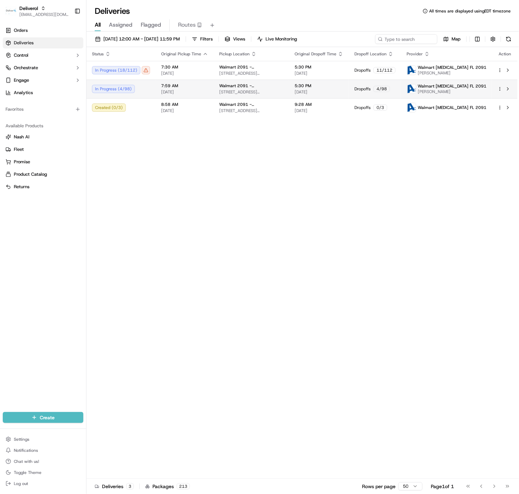
click at [499, 90] on html "Deliverol ali.jan@deliverol.com Toggle Sidebar Orders Deliveries Control Orches…" at bounding box center [259, 247] width 519 height 494
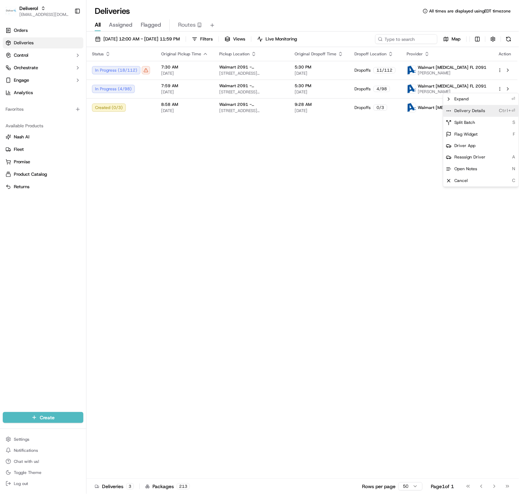
click at [483, 108] on span "Delivery Details" at bounding box center [469, 111] width 31 height 6
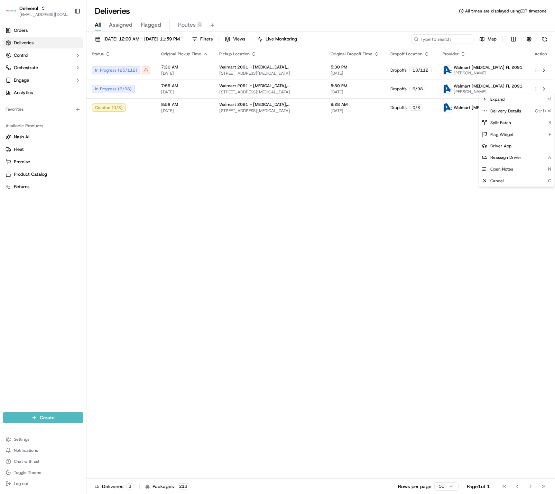
click at [134, 188] on html "Deliverol ali.jan@deliverol.com Toggle Sidebar Orders Deliveries Control Orches…" at bounding box center [277, 247] width 555 height 494
click at [161, 147] on div "Status Original Pickup Time Pickup Location Original Dropoff Time Dropoff Locat…" at bounding box center [319, 263] width 467 height 432
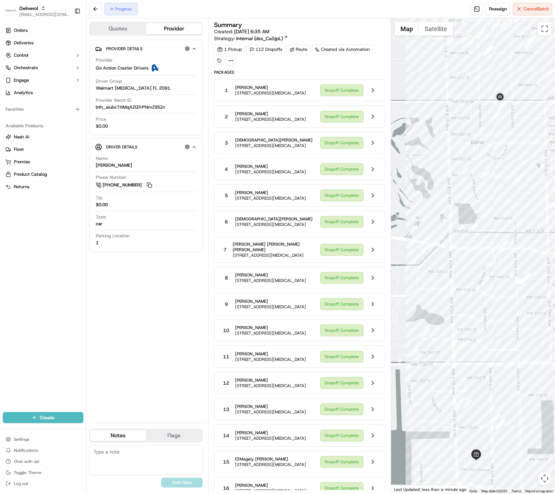
click at [477, 237] on div at bounding box center [473, 255] width 164 height 475
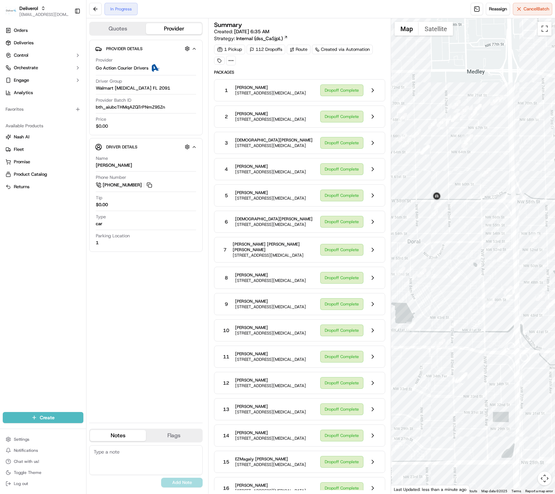
drag, startPoint x: 499, startPoint y: 150, endPoint x: 436, endPoint y: 249, distance: 117.7
click at [436, 249] on div at bounding box center [473, 255] width 164 height 475
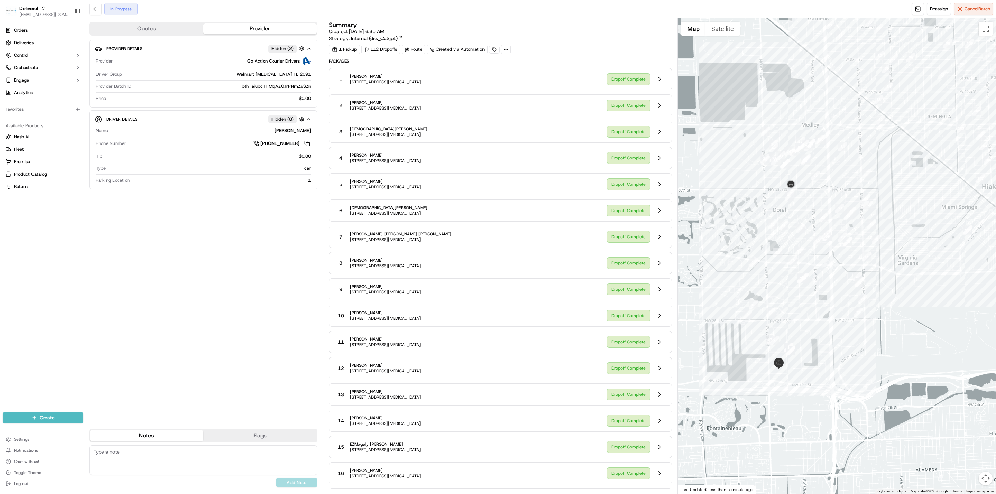
click at [555, 220] on div at bounding box center [837, 256] width 319 height 476
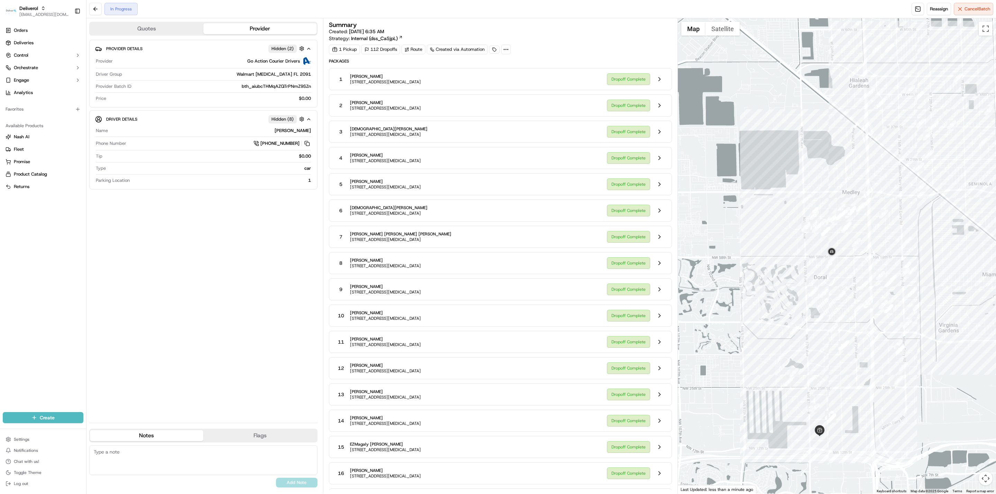
drag, startPoint x: 883, startPoint y: 211, endPoint x: 811, endPoint y: 154, distance: 91.5
click at [555, 154] on div at bounding box center [837, 256] width 319 height 476
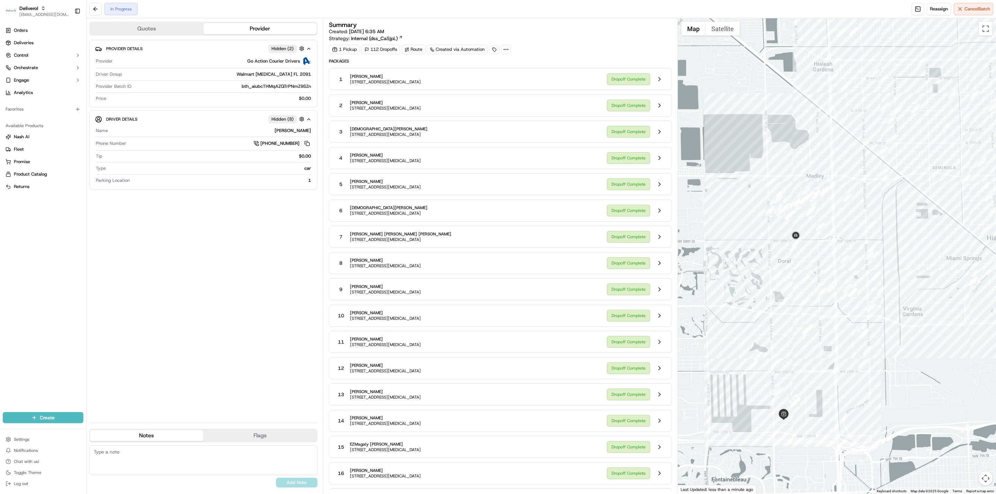
drag, startPoint x: 921, startPoint y: 349, endPoint x: 877, endPoint y: 332, distance: 47.1
click at [555, 334] on div at bounding box center [837, 256] width 319 height 476
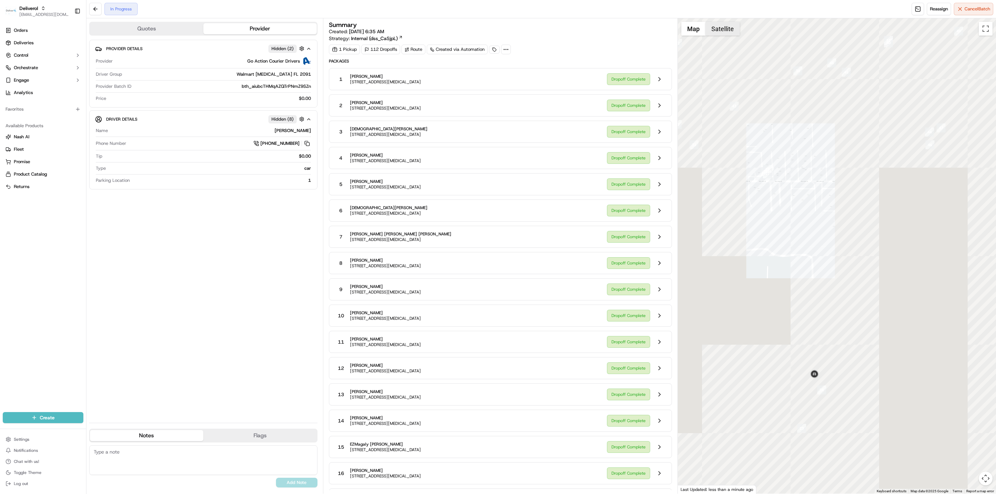
click at [555, 30] on button "Satellite" at bounding box center [722, 29] width 34 height 14
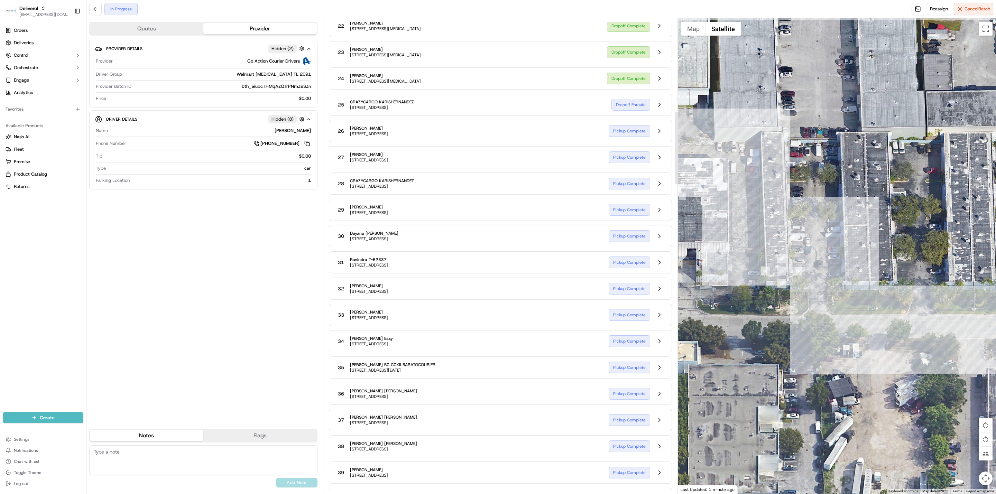
scroll to position [519, 0]
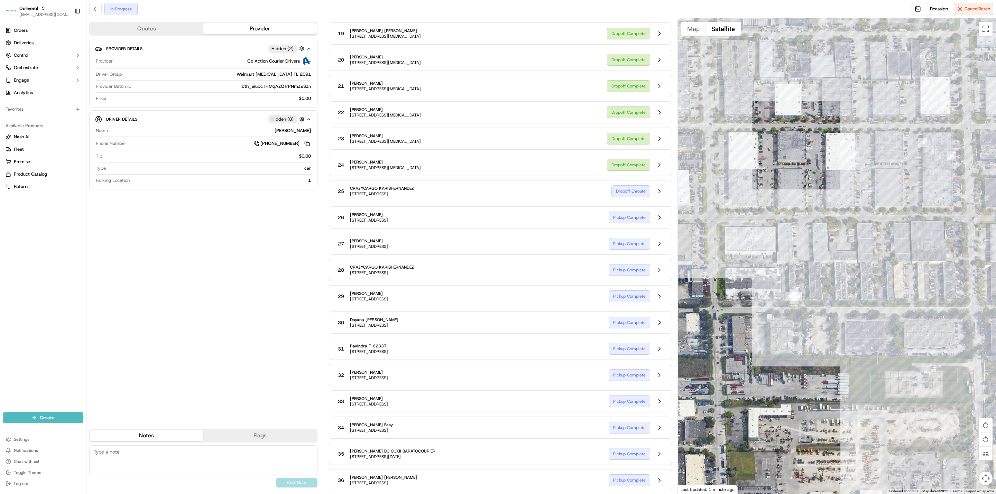
drag, startPoint x: 800, startPoint y: 196, endPoint x: 780, endPoint y: 170, distance: 32.8
click at [555, 204] on div at bounding box center [837, 256] width 319 height 476
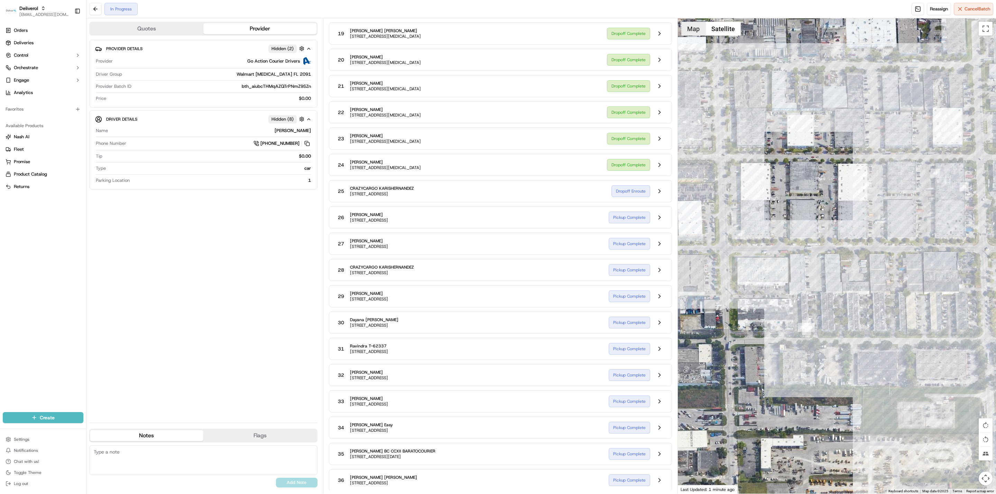
drag, startPoint x: 687, startPoint y: 25, endPoint x: 711, endPoint y: 17, distance: 25.4
click at [555, 26] on button "Map" at bounding box center [693, 29] width 24 height 14
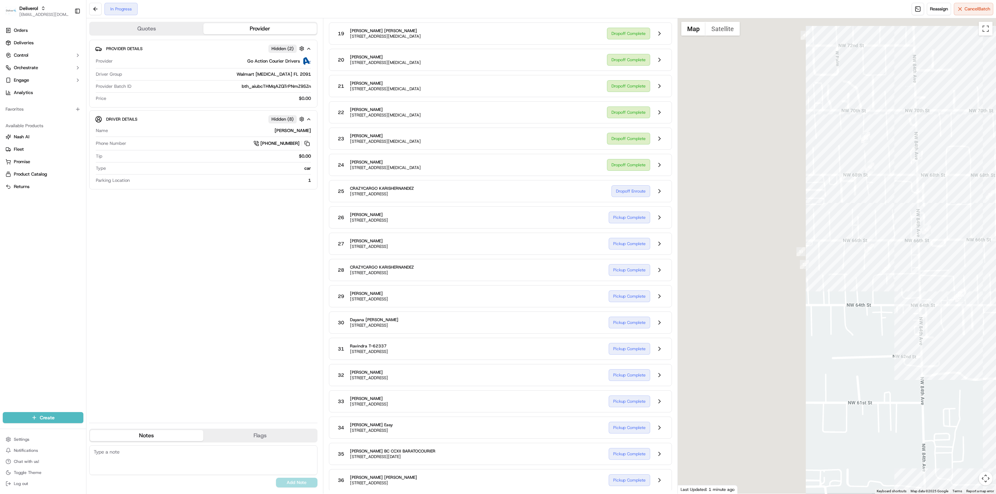
drag, startPoint x: 796, startPoint y: 104, endPoint x: 932, endPoint y: 166, distance: 149.8
click at [555, 166] on div at bounding box center [837, 256] width 319 height 476
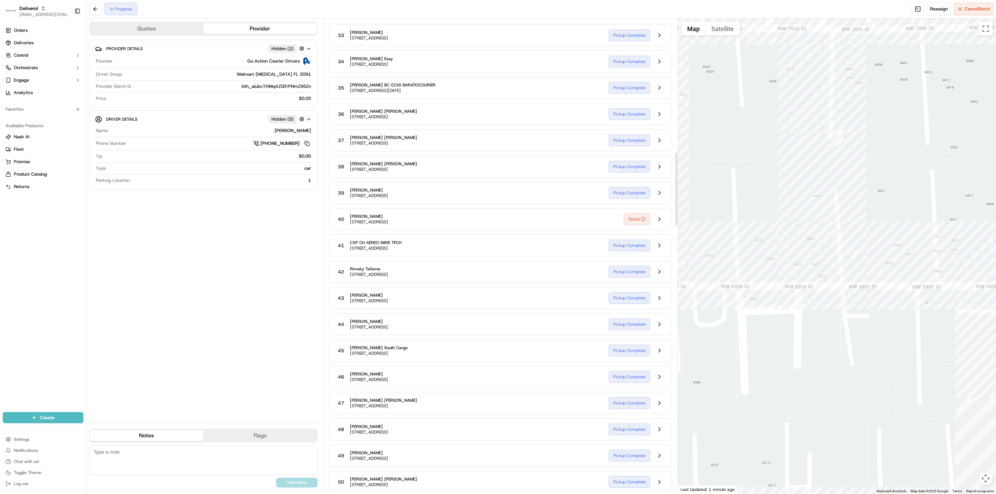
scroll to position [865, 0]
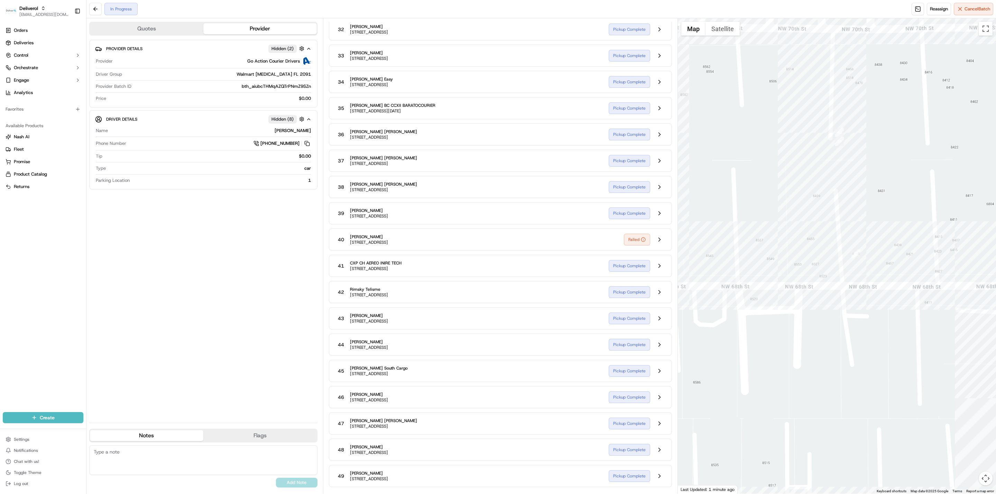
click at [232, 295] on div "Provider Details Hidden ( 2 ) Provider Go Action Courier Drivers Driver Group W…" at bounding box center [203, 229] width 228 height 378
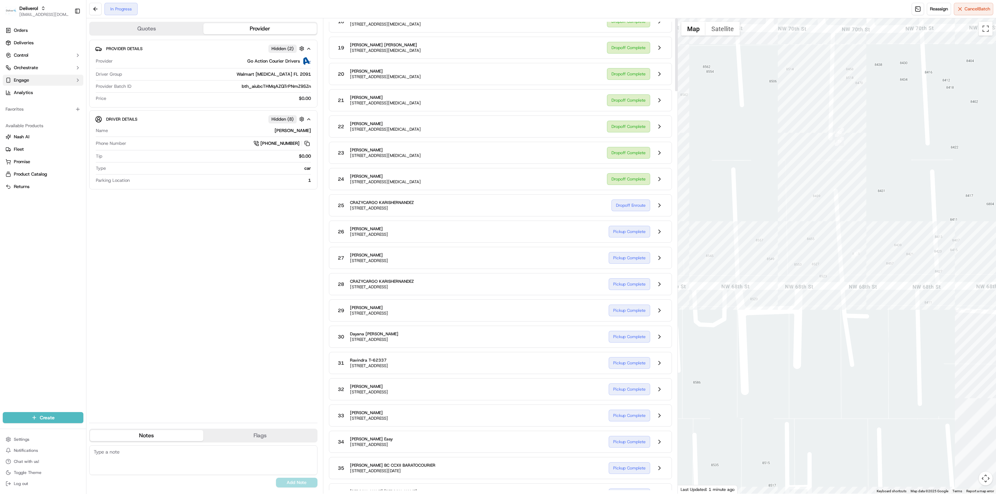
scroll to position [0, 0]
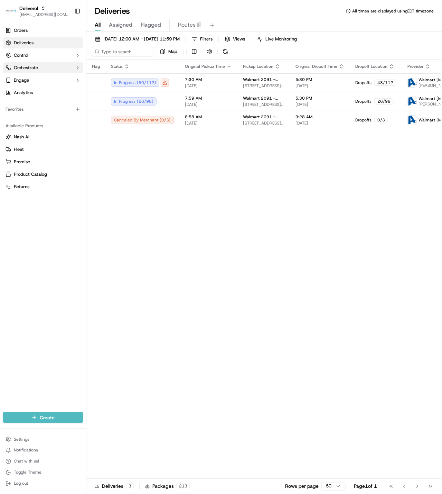
click at [375, 187] on div "Flag Status Original Pickup Time Pickup Location Original Dropoff Time Dropoff …" at bounding box center [302, 275] width 432 height 432
click at [35, 72] on button "Orchestrate" at bounding box center [43, 67] width 81 height 11
click at [40, 66] on button "Orchestrate" at bounding box center [43, 67] width 81 height 11
click at [27, 82] on span "Engage" at bounding box center [21, 80] width 15 height 6
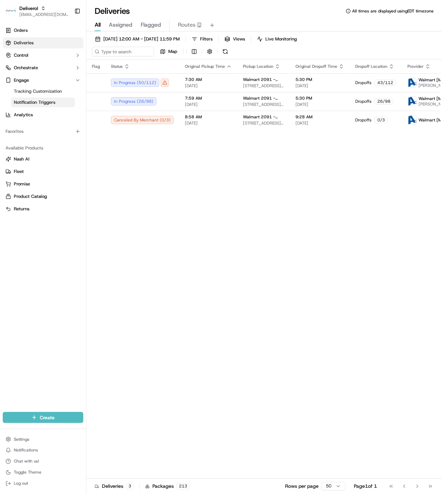
click at [38, 102] on span "Notification Triggers" at bounding box center [34, 102] width 41 height 6
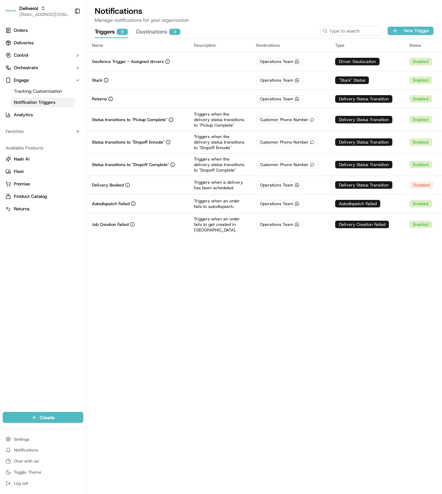
click at [181, 314] on div "Name Description Destinations Type Status Geofence Trigger - Assigned drivers O…" at bounding box center [264, 265] width 356 height 455
click at [297, 287] on div "Name Description Destinations Type Status Geofence Trigger - Assigned drivers O…" at bounding box center [264, 265] width 356 height 455
click at [401, 307] on div "Name Description Destinations Type Status Geofence Trigger - Assigned drivers O…" at bounding box center [264, 265] width 356 height 455
click at [273, 21] on p "Manage notifications for your organization" at bounding box center [264, 20] width 339 height 7
drag, startPoint x: 328, startPoint y: 291, endPoint x: 345, endPoint y: 284, distance: 18.4
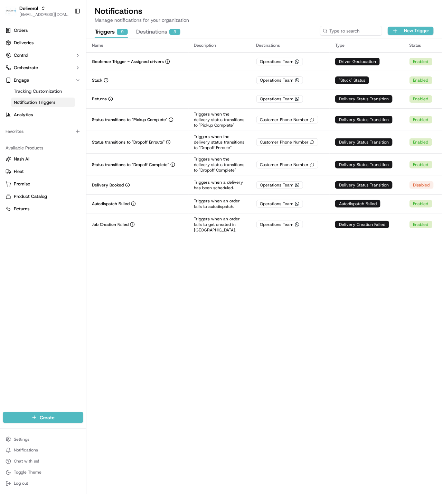
click at [328, 290] on div "Name Description Destinations Type Status Geofence Trigger - Assigned drivers O…" at bounding box center [264, 265] width 356 height 455
click at [37, 31] on link "Orders" at bounding box center [43, 30] width 81 height 11
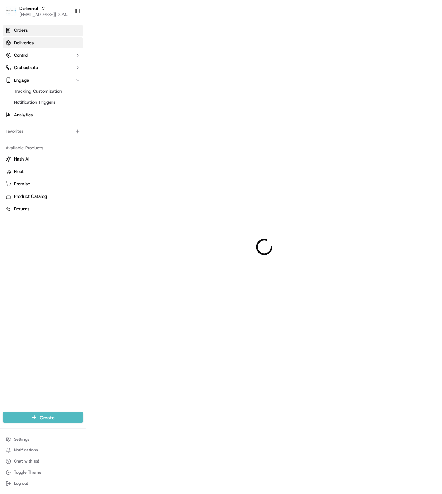
click at [28, 44] on span "Deliveries" at bounding box center [24, 43] width 20 height 6
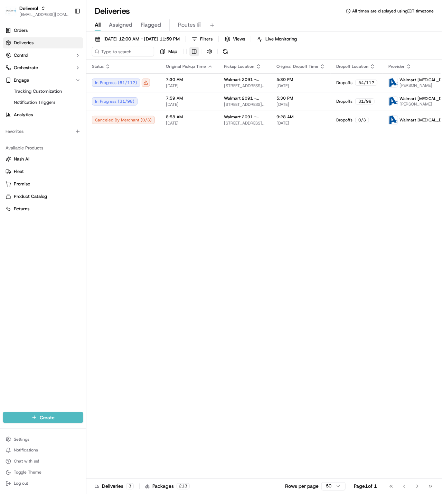
click at [319, 17] on div "All Assigned Flagged Routes" at bounding box center [264, 24] width 356 height 15
click at [190, 53] on html "Deliverol [EMAIL_ADDRESS][DOMAIN_NAME] Toggle Sidebar Orders Deliveries Control…" at bounding box center [221, 247] width 442 height 494
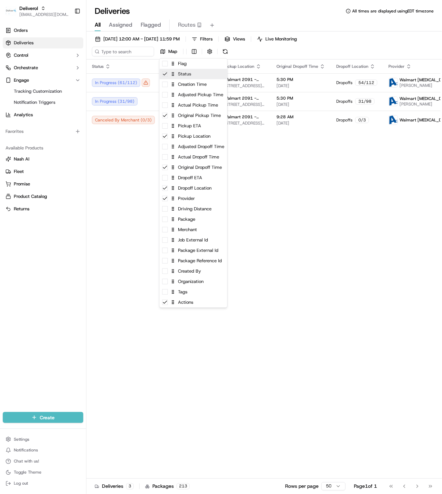
click at [181, 71] on div "Status" at bounding box center [194, 74] width 68 height 10
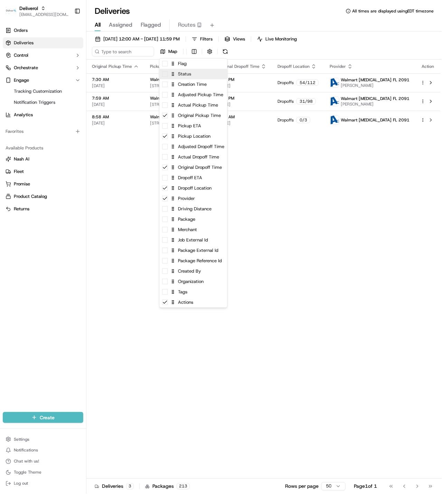
click at [179, 72] on div "Status" at bounding box center [194, 74] width 68 height 10
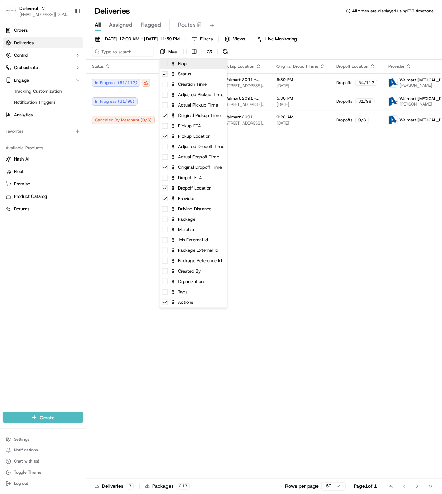
click at [183, 61] on div "Flag" at bounding box center [194, 63] width 68 height 10
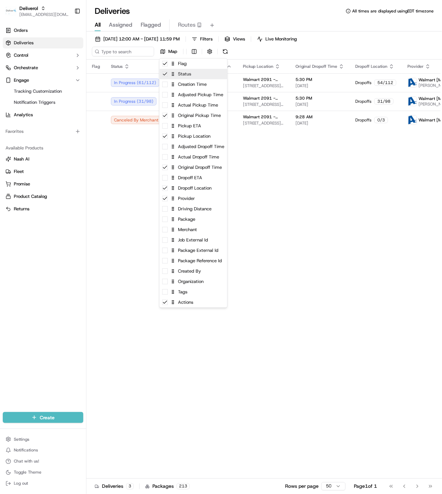
click at [185, 76] on div "Status" at bounding box center [194, 74] width 68 height 10
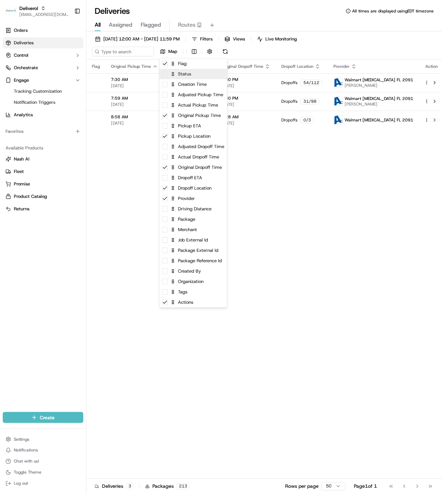
click at [185, 76] on div "Status" at bounding box center [194, 74] width 68 height 10
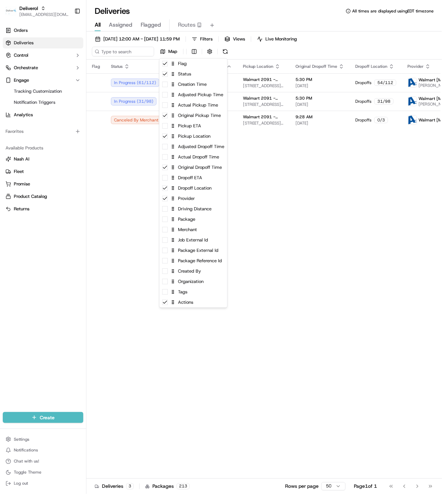
click at [277, 181] on html "Deliverol [EMAIL_ADDRESS][DOMAIN_NAME] Toggle Sidebar Orders Deliveries Control…" at bounding box center [221, 247] width 442 height 494
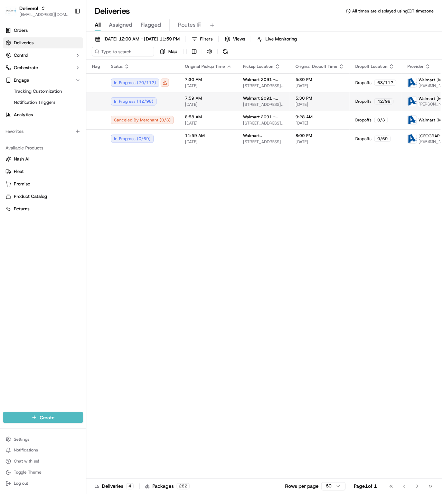
click at [308, 239] on div "Flag Status Original Pickup Time Pickup Location Original Dropoff Time Dropoff …" at bounding box center [302, 275] width 432 height 432
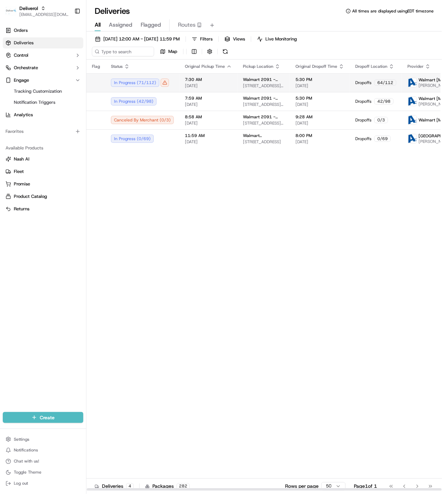
click at [141, 83] on div "In Progress ( 71 / 112 )" at bounding box center [142, 83] width 63 height 8
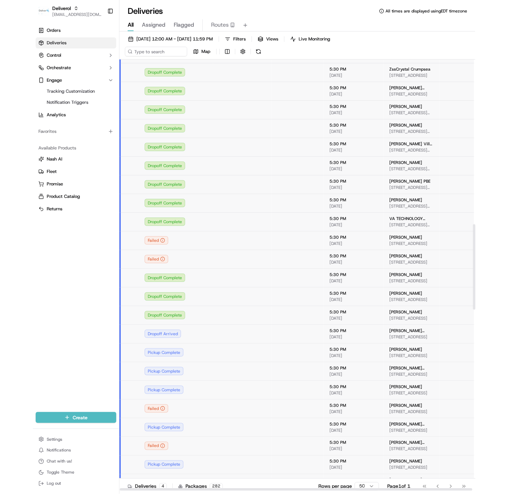
scroll to position [1124, 0]
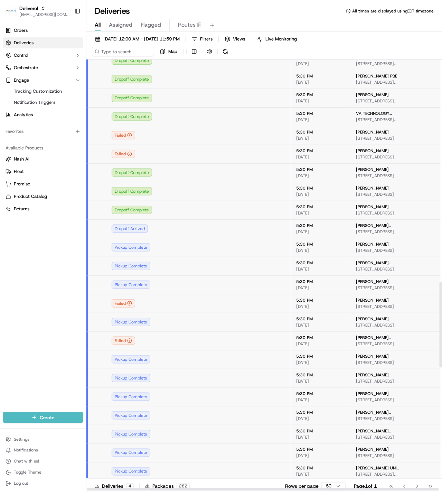
click at [126, 206] on div "Dropoff Complete" at bounding box center [143, 210] width 63 height 8
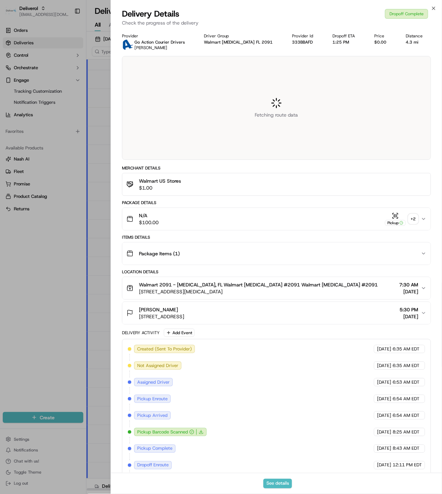
click at [403, 217] on div "Pickup" at bounding box center [395, 218] width 21 height 13
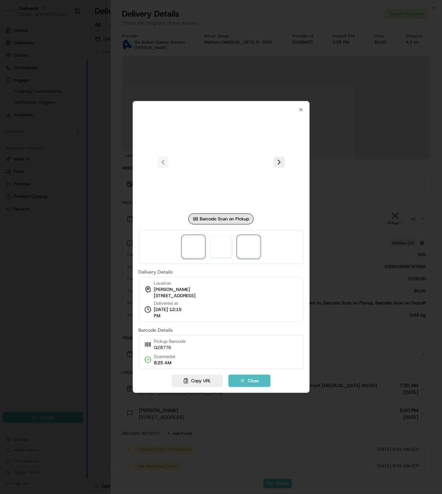
click at [244, 247] on span at bounding box center [249, 247] width 22 height 22
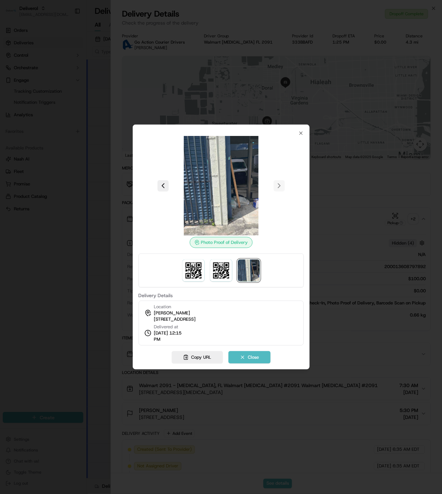
click at [441, 436] on div at bounding box center [221, 247] width 442 height 494
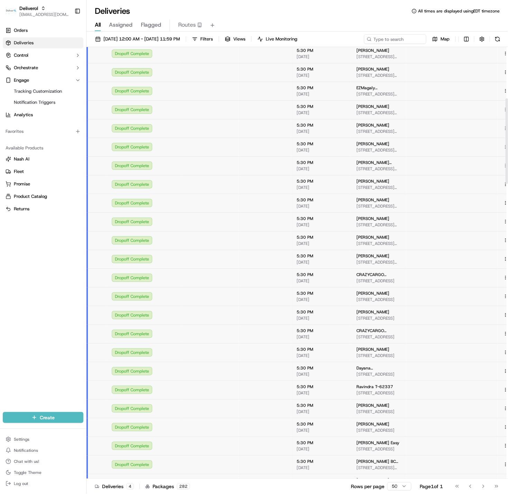
scroll to position [0, 0]
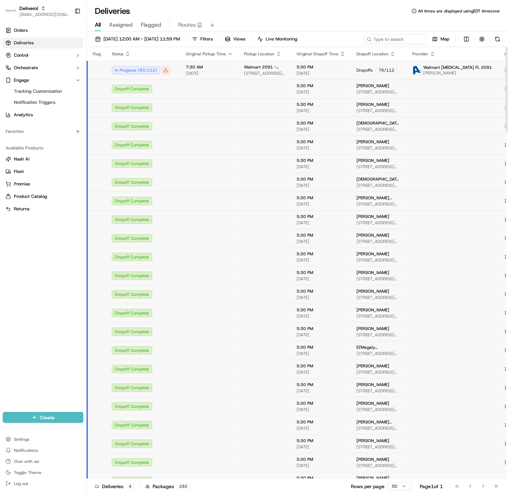
click at [193, 72] on span "09/19/2025" at bounding box center [209, 74] width 47 height 6
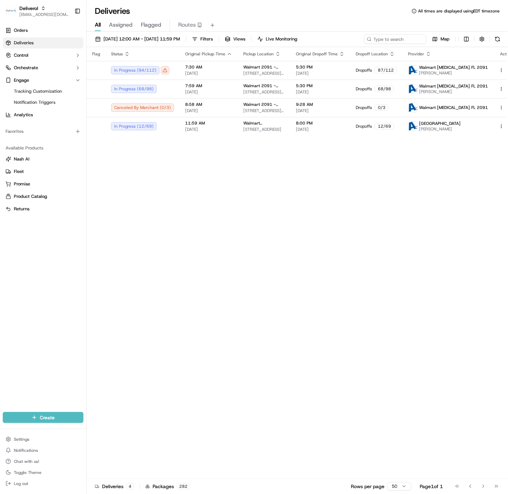
click at [242, 237] on div "Flag Status Original Pickup Time Pickup Location Original Dropoff Time Dropoff …" at bounding box center [302, 263] width 432 height 432
click at [408, 130] on img at bounding box center [412, 126] width 9 height 9
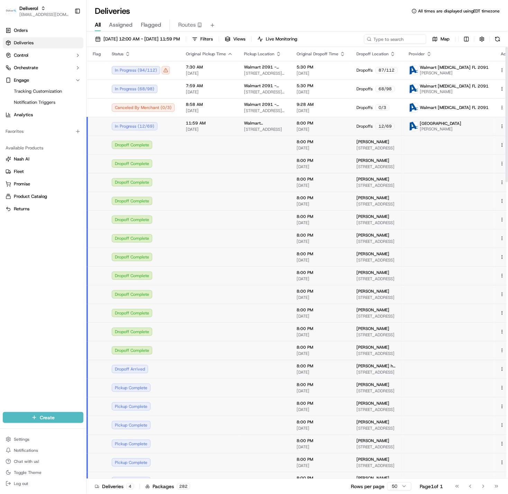
click at [134, 146] on div "Dropoff Complete" at bounding box center [143, 145] width 63 height 8
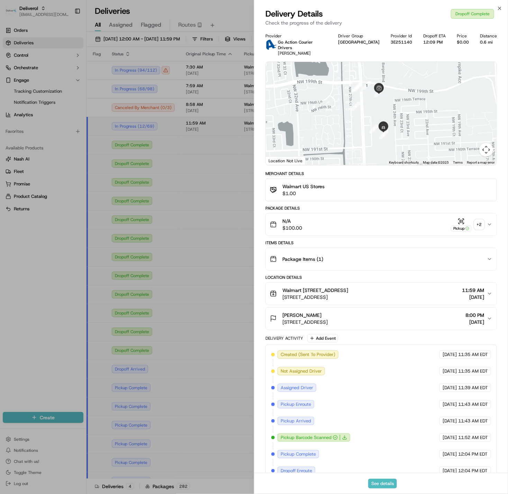
drag, startPoint x: 234, startPoint y: 267, endPoint x: 249, endPoint y: 272, distance: 15.7
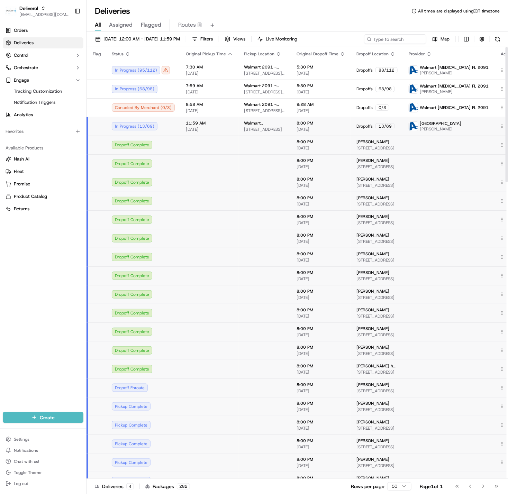
click at [167, 132] on td "In Progress ( 13 / 69 )" at bounding box center [143, 126] width 74 height 19
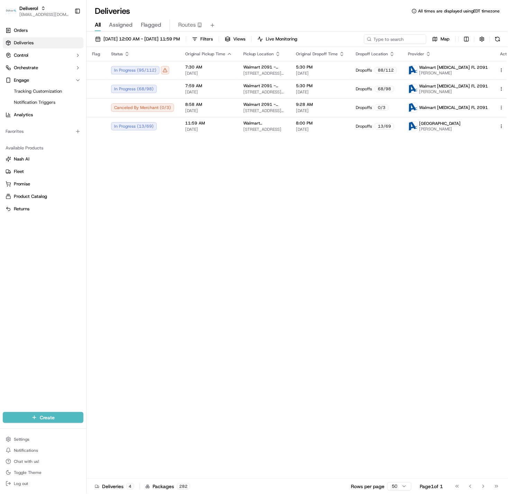
click at [188, 216] on div "Flag Status Original Pickup Time Pickup Location Original Dropoff Time Dropoff …" at bounding box center [302, 263] width 432 height 432
drag, startPoint x: 291, startPoint y: 338, endPoint x: 280, endPoint y: 318, distance: 22.9
click at [290, 338] on div "Flag Status Original Pickup Time Pickup Location Original Dropoff Time Dropoff …" at bounding box center [302, 263] width 432 height 432
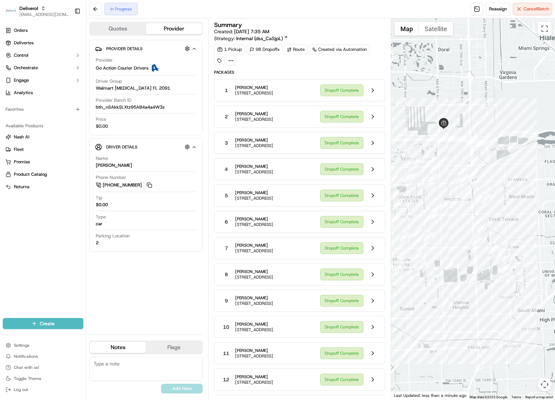
scroll to position [1124, 0]
